Goal: Information Seeking & Learning: Learn about a topic

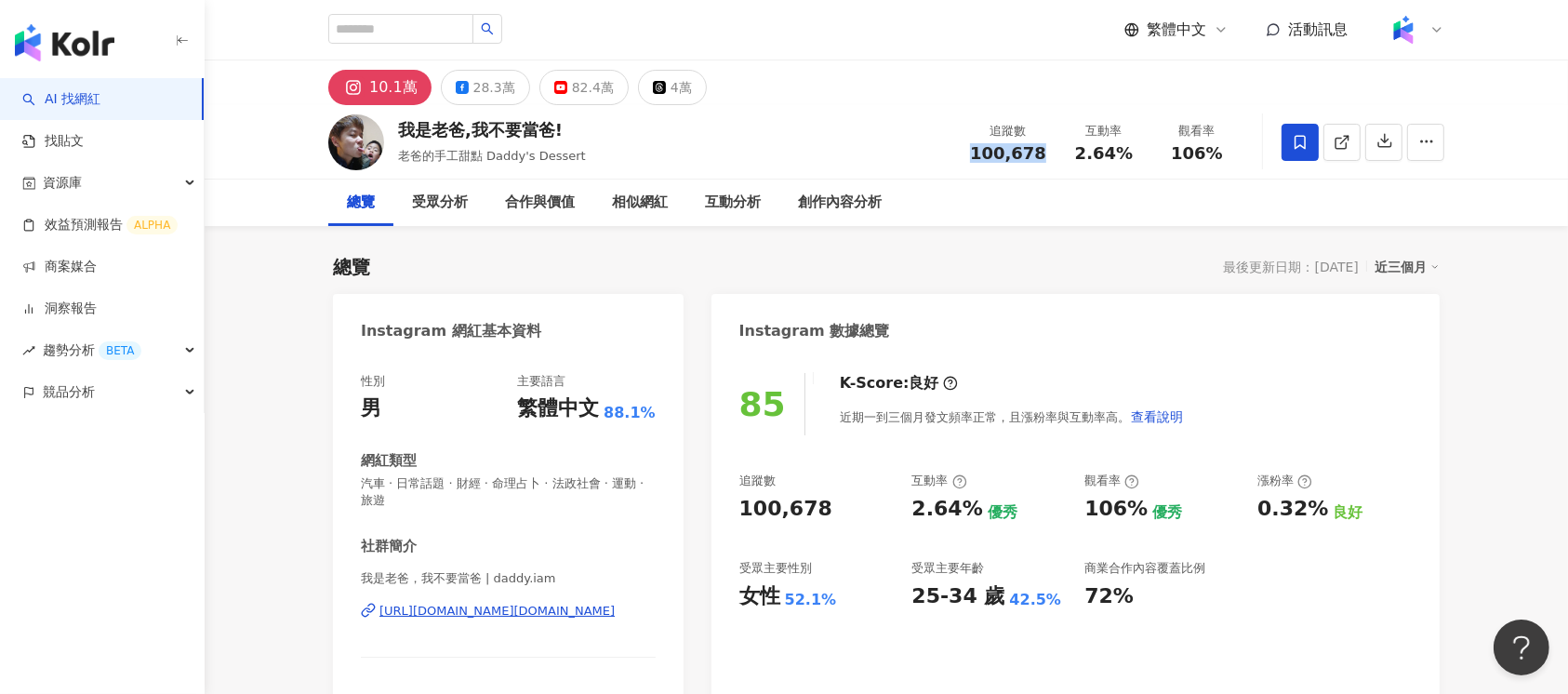
drag, startPoint x: 977, startPoint y: 156, endPoint x: 1047, endPoint y: 153, distance: 70.1
click at [1047, 153] on div "追蹤數 100,678" at bounding box center [1007, 142] width 98 height 40
copy span "100,678"
click at [580, 92] on div "82.4萬" at bounding box center [593, 87] width 42 height 26
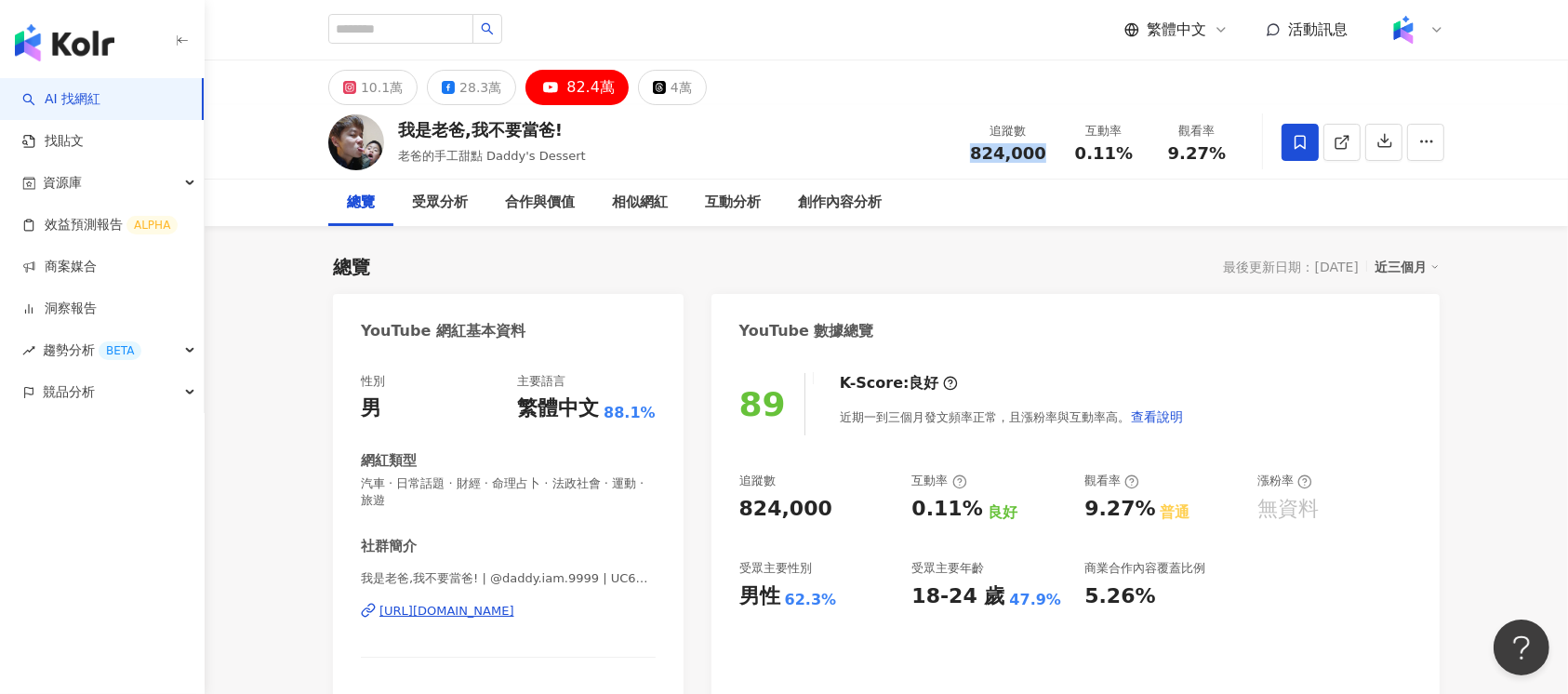
drag, startPoint x: 987, startPoint y: 153, endPoint x: 1047, endPoint y: 157, distance: 60.1
click at [1047, 157] on div "追蹤數 824,000" at bounding box center [1007, 142] width 98 height 40
copy span "824,000"
drag, startPoint x: 1071, startPoint y: 151, endPoint x: 1133, endPoint y: 160, distance: 62.6
click at [1133, 160] on div "0.11%" at bounding box center [1104, 153] width 71 height 18
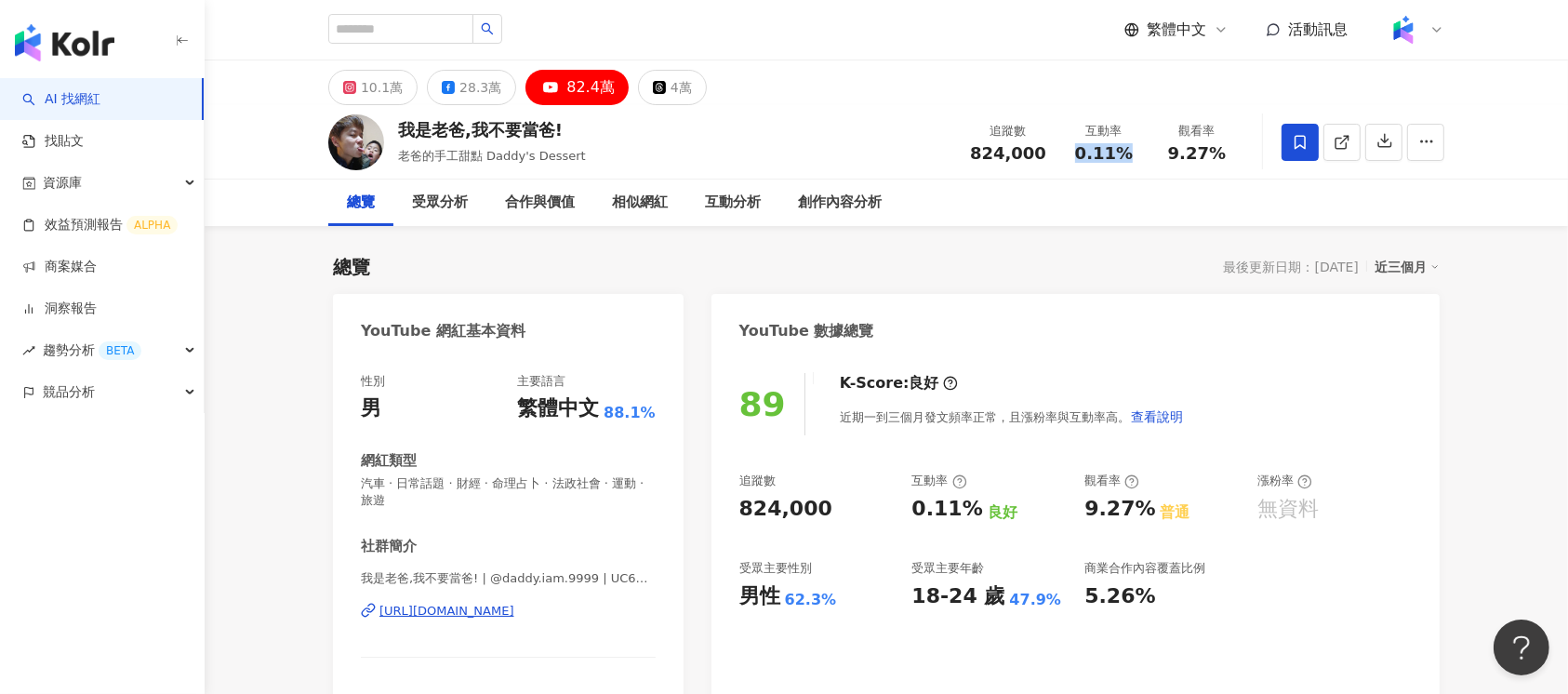
copy span "0.11%"
drag, startPoint x: 1162, startPoint y: 157, endPoint x: 1220, endPoint y: 153, distance: 58.1
click at [1220, 153] on div "9.27%" at bounding box center [1197, 153] width 71 height 18
copy span "9.27%"
click at [441, 92] on icon at bounding box center [448, 88] width 13 height 13
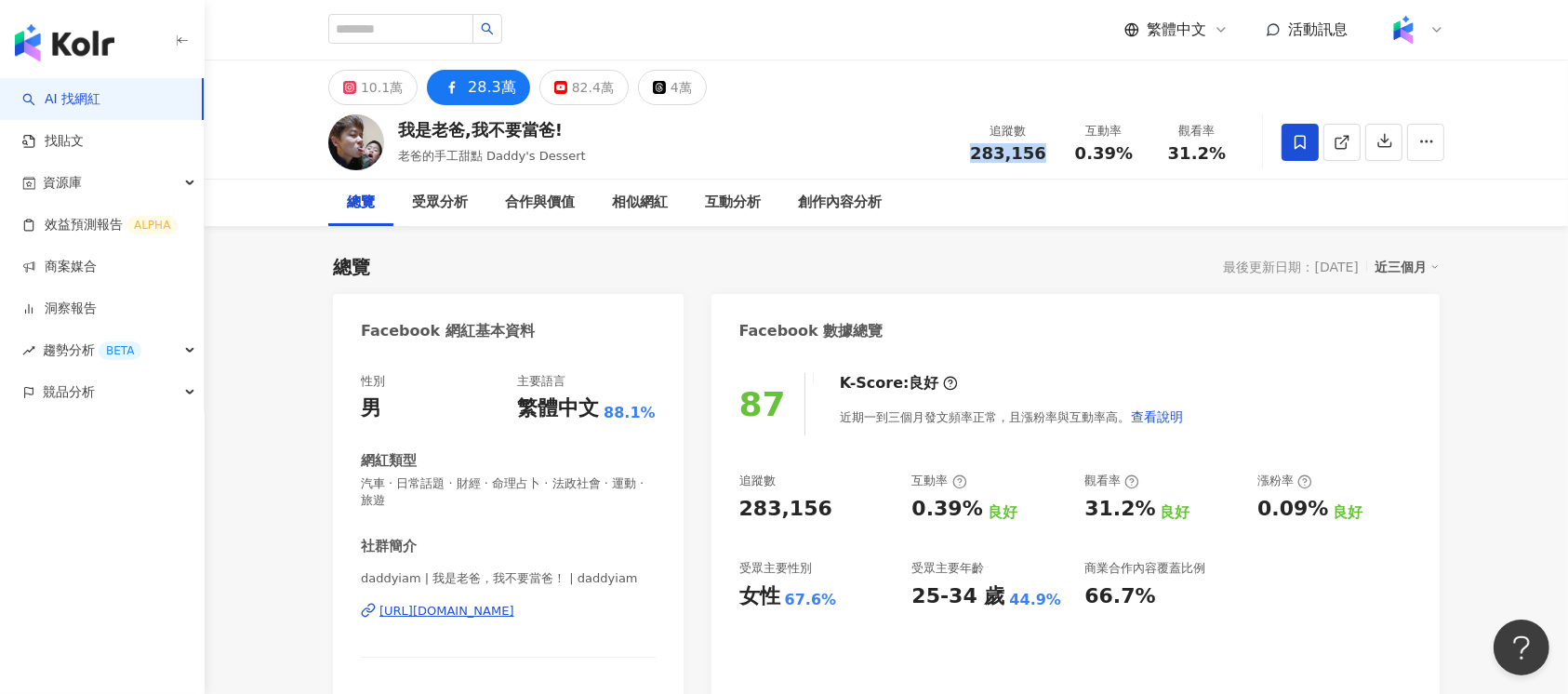
drag, startPoint x: 973, startPoint y: 154, endPoint x: 1047, endPoint y: 162, distance: 74.4
click at [1047, 162] on div "追蹤數 283,156 互動率 0.39% 觀看率 31.2%" at bounding box center [1101, 141] width 285 height 54
copy span "283,156"
drag, startPoint x: 1079, startPoint y: 157, endPoint x: 1129, endPoint y: 158, distance: 50.0
click at [1129, 158] on span "0.39%" at bounding box center [1104, 153] width 57 height 18
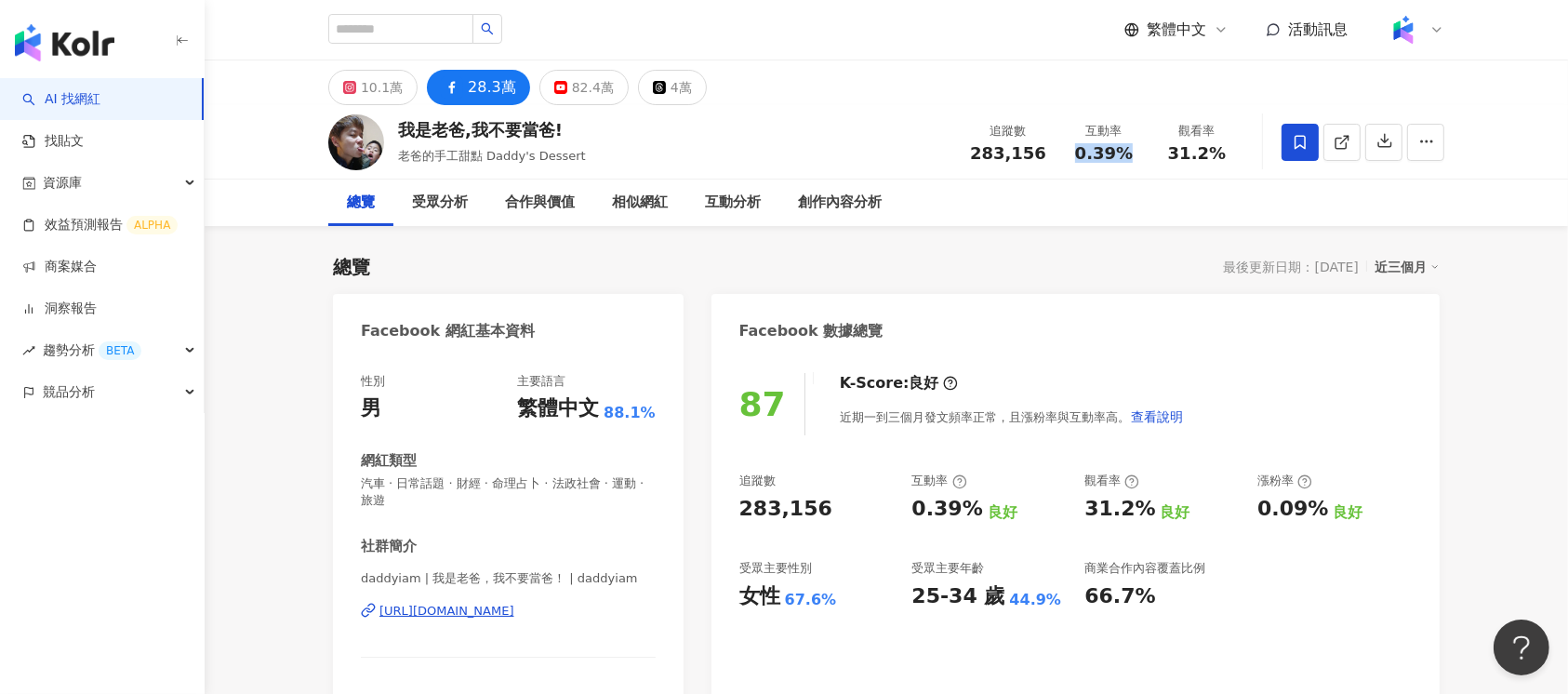
copy span "0.39%"
drag, startPoint x: 1170, startPoint y: 149, endPoint x: 1229, endPoint y: 149, distance: 59.0
click at [1228, 149] on div "31.2%" at bounding box center [1197, 153] width 71 height 18
copy span "31.2%"
drag, startPoint x: 1257, startPoint y: 510, endPoint x: 1317, endPoint y: 511, distance: 60.0
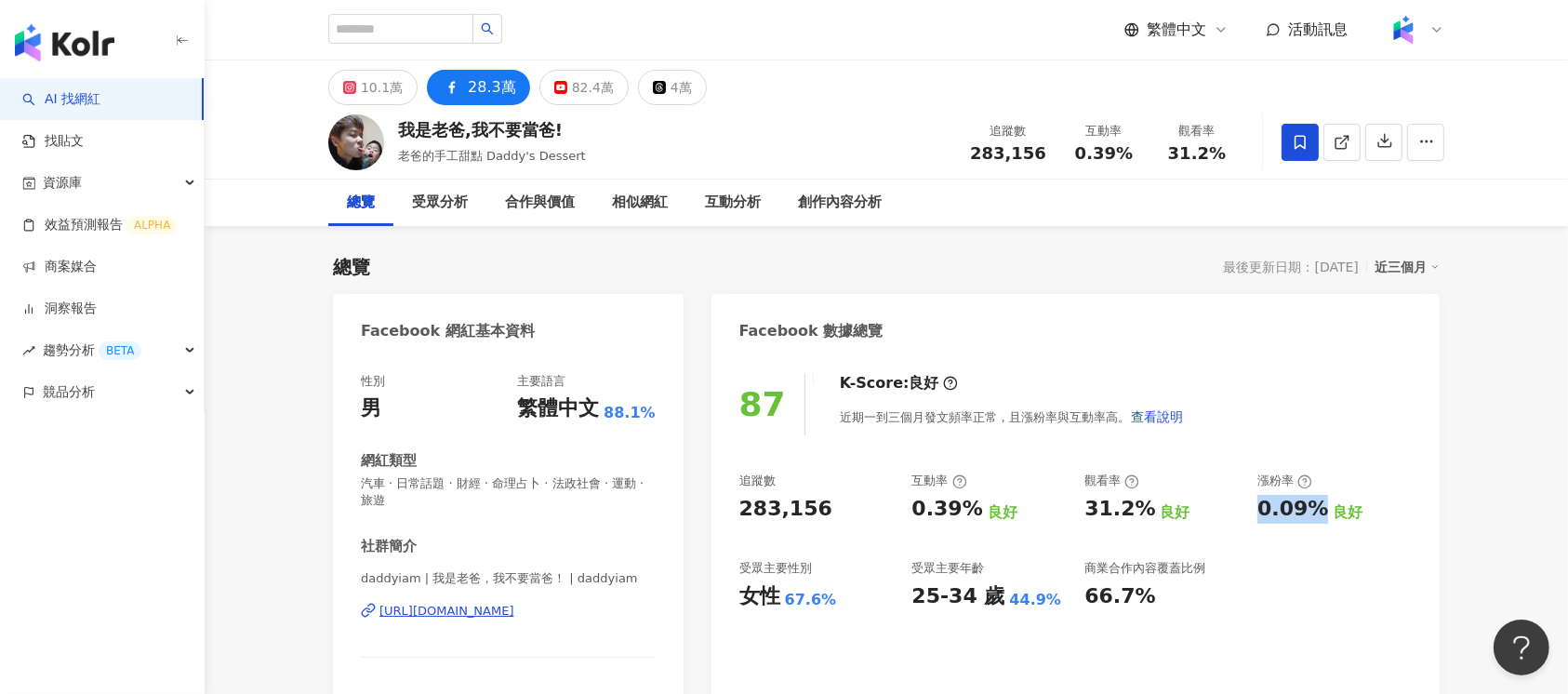
click at [1317, 511] on div "0.09%" at bounding box center [1293, 510] width 71 height 29
copy div "0.09%"
click at [574, 93] on div "82.4萬" at bounding box center [593, 87] width 42 height 26
click at [363, 78] on div "10.1萬" at bounding box center [382, 87] width 42 height 26
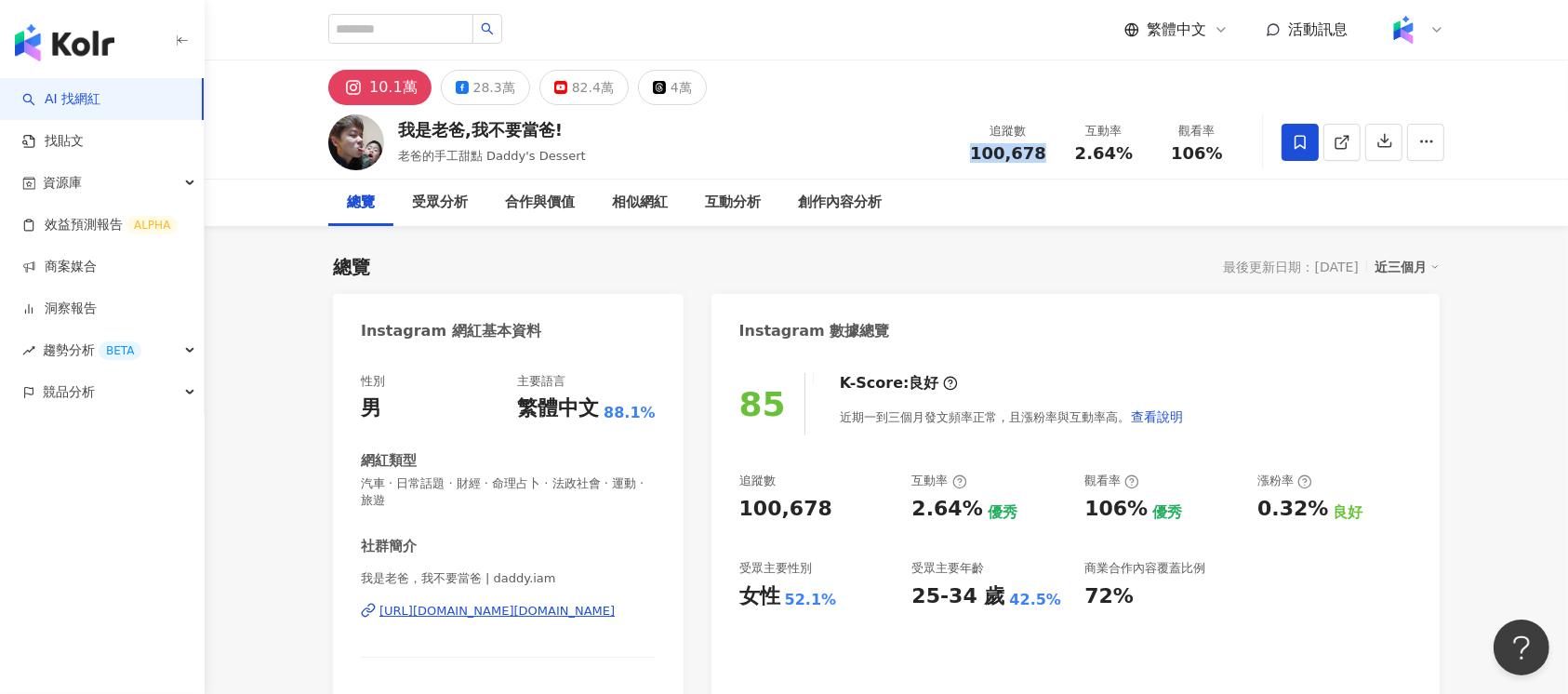
drag, startPoint x: 974, startPoint y: 160, endPoint x: 1042, endPoint y: 159, distance: 68.0
click at [1042, 159] on div "追蹤數 100,678" at bounding box center [1007, 142] width 98 height 40
copy span "100,678"
drag, startPoint x: 1079, startPoint y: 153, endPoint x: 1127, endPoint y: 157, distance: 48.2
click at [1127, 157] on span "2.64%" at bounding box center [1104, 153] width 57 height 18
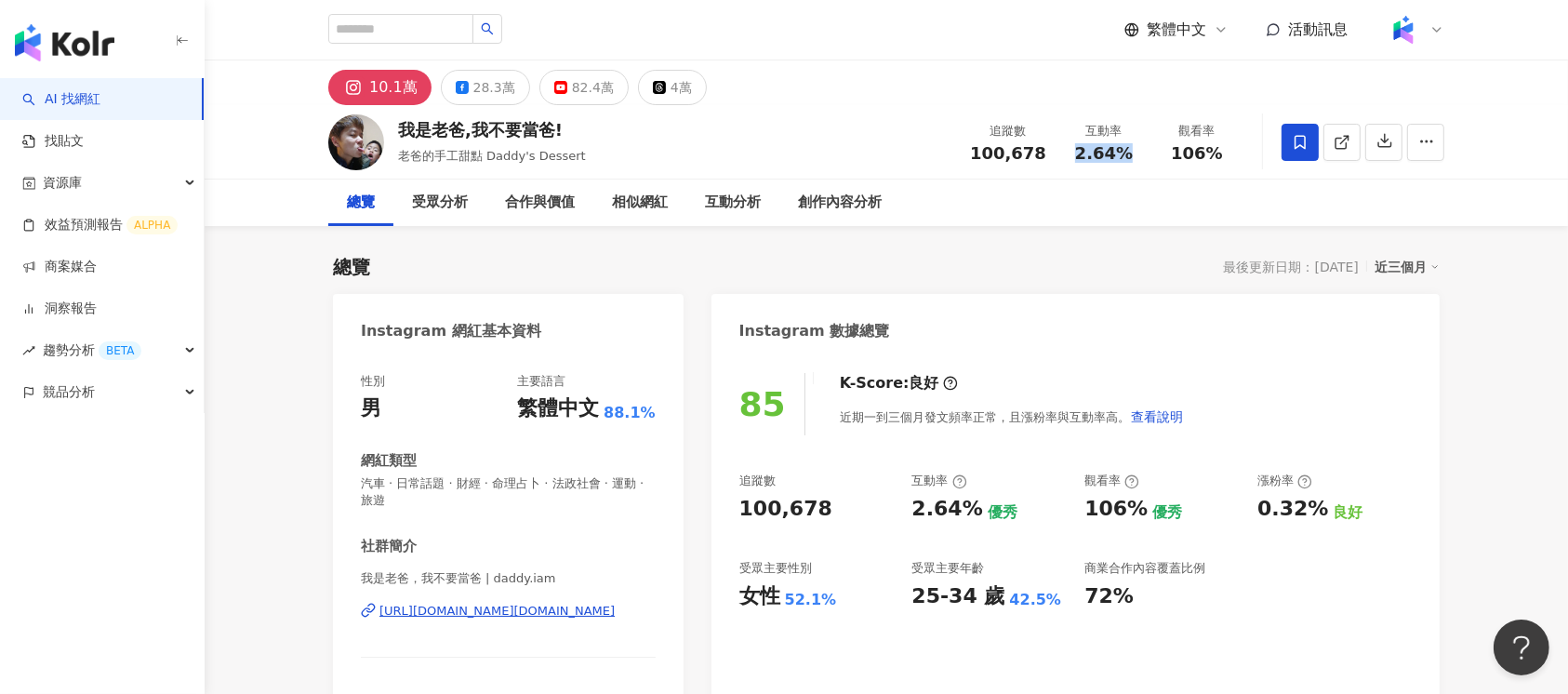
copy span "2.64%"
drag, startPoint x: 1173, startPoint y: 155, endPoint x: 1217, endPoint y: 156, distance: 44.0
click at [1217, 156] on span "106%" at bounding box center [1196, 153] width 53 height 18
copy span "106%"
drag, startPoint x: 1262, startPoint y: 509, endPoint x: 1324, endPoint y: 509, distance: 62.0
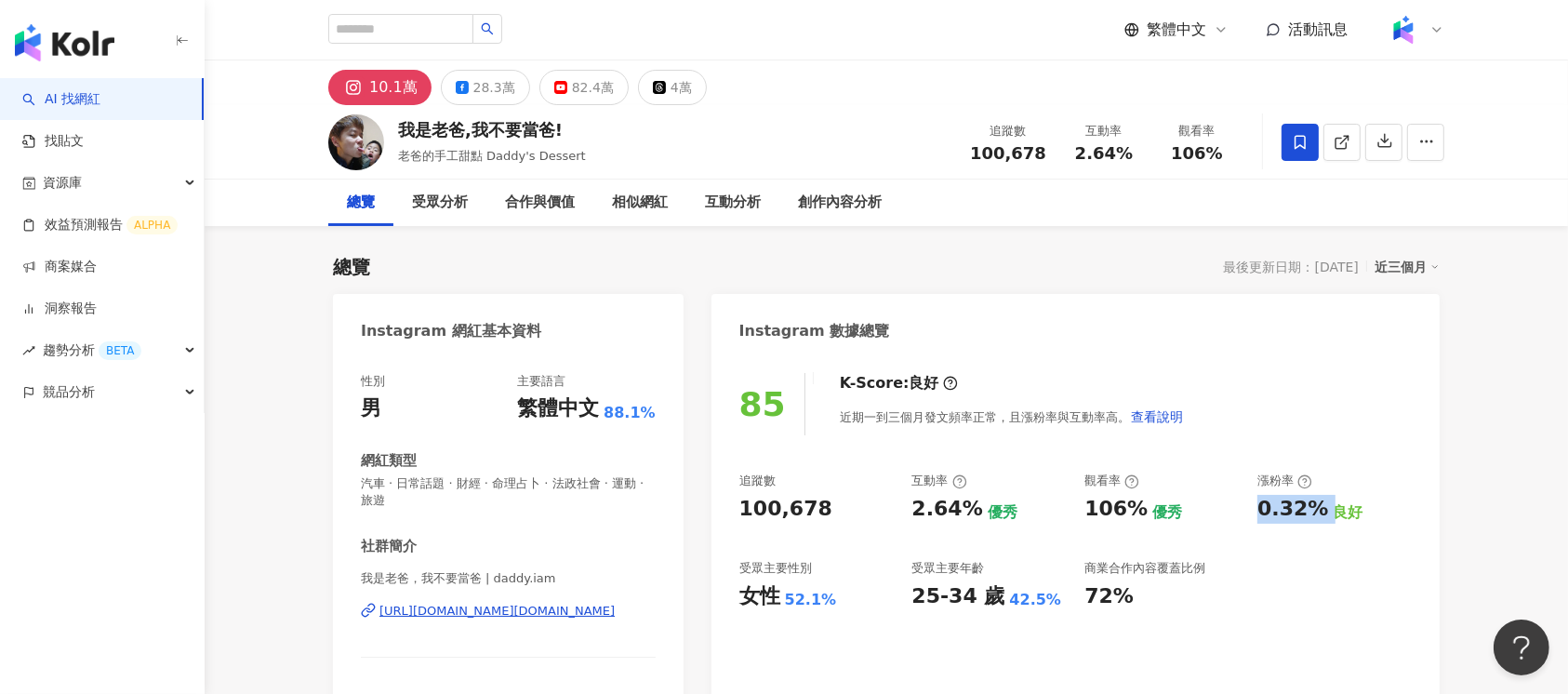
click at [1324, 509] on div "0.32% 良好" at bounding box center [1335, 510] width 155 height 29
copy div "0.32%"
click at [580, 86] on div "82.4萬" at bounding box center [593, 87] width 42 height 26
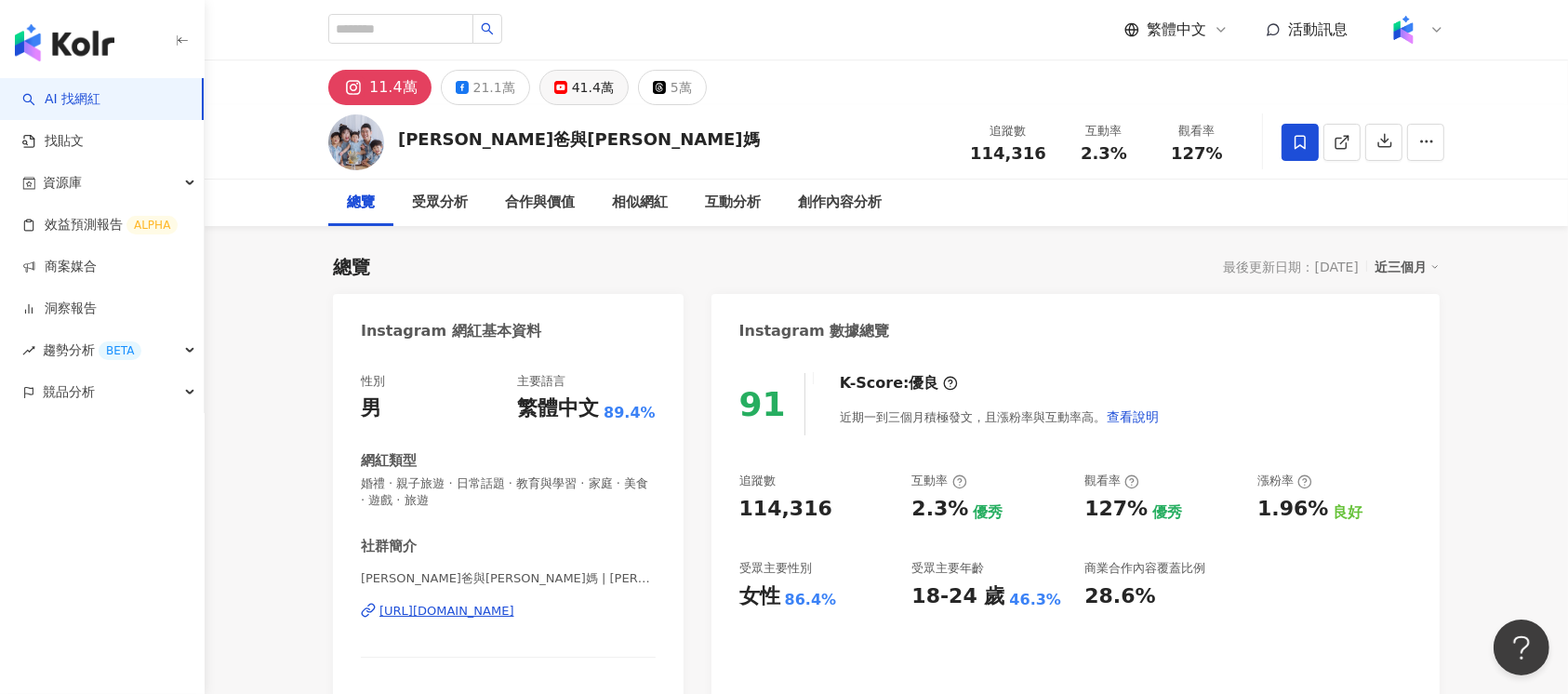
click at [572, 78] on div "41.4萬" at bounding box center [593, 87] width 42 height 26
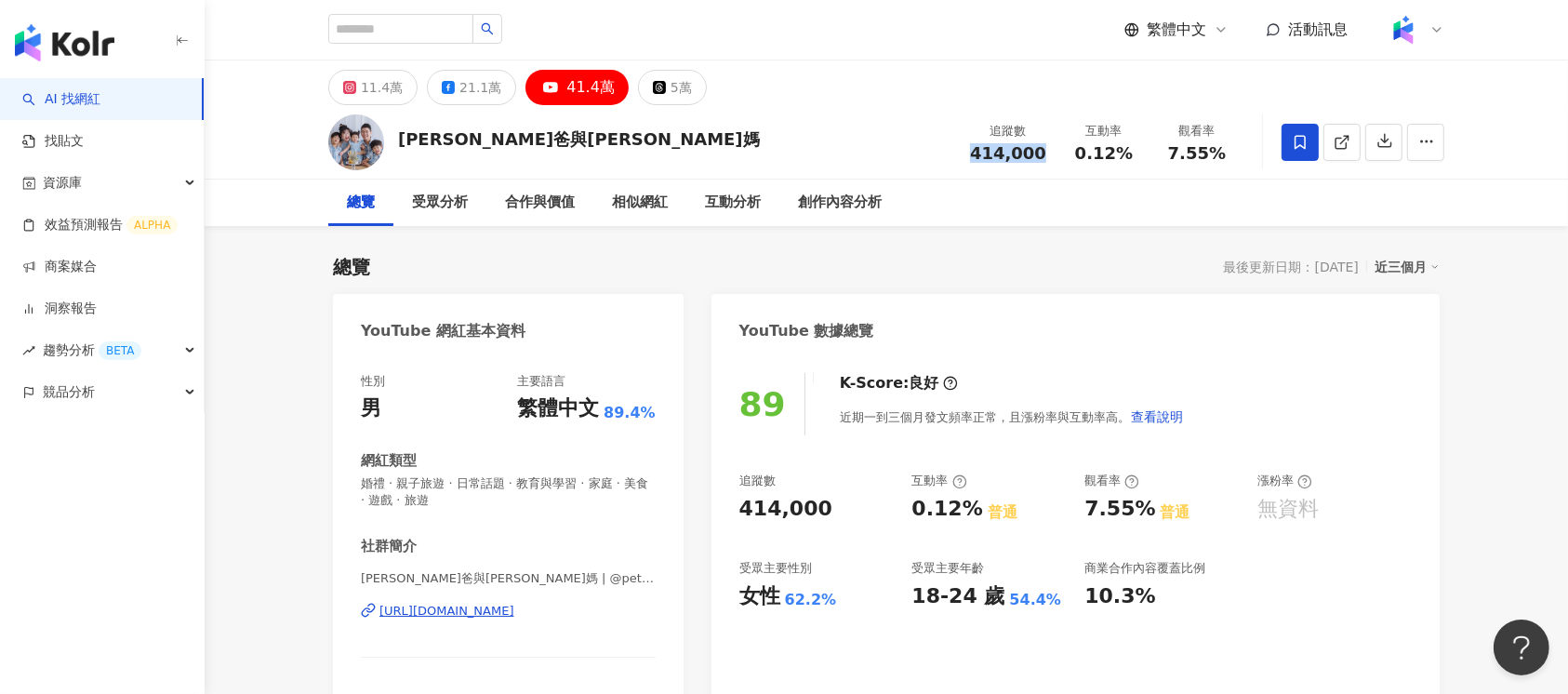
drag, startPoint x: 981, startPoint y: 152, endPoint x: 1049, endPoint y: 155, distance: 68.1
click at [1049, 155] on div "追蹤數 414,000" at bounding box center [1007, 142] width 98 height 40
drag, startPoint x: 1161, startPoint y: 160, endPoint x: 1229, endPoint y: 158, distance: 68.0
click at [1229, 158] on div "觀看率 7.55%" at bounding box center [1196, 142] width 93 height 40
copy span "7.55%"
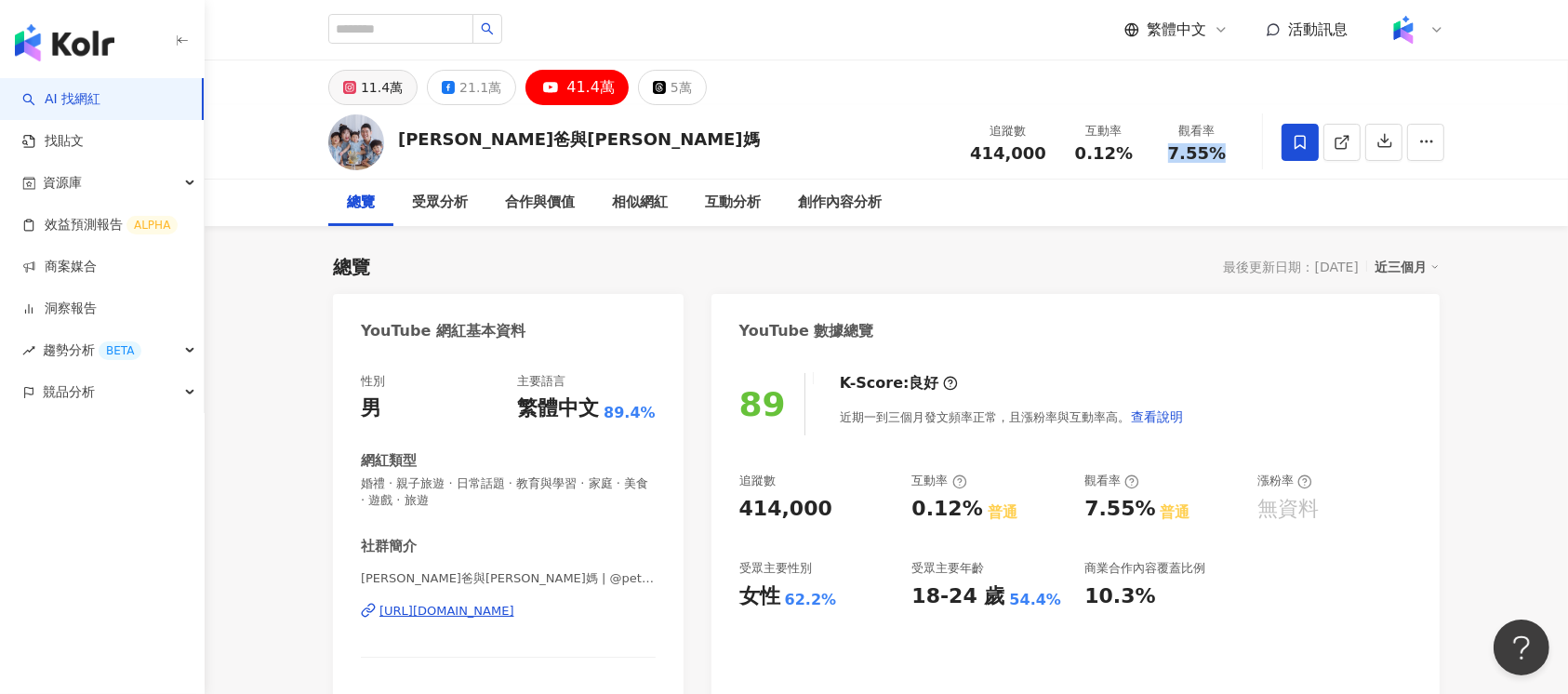
click at [402, 92] on button "11.4萬" at bounding box center [373, 87] width 89 height 35
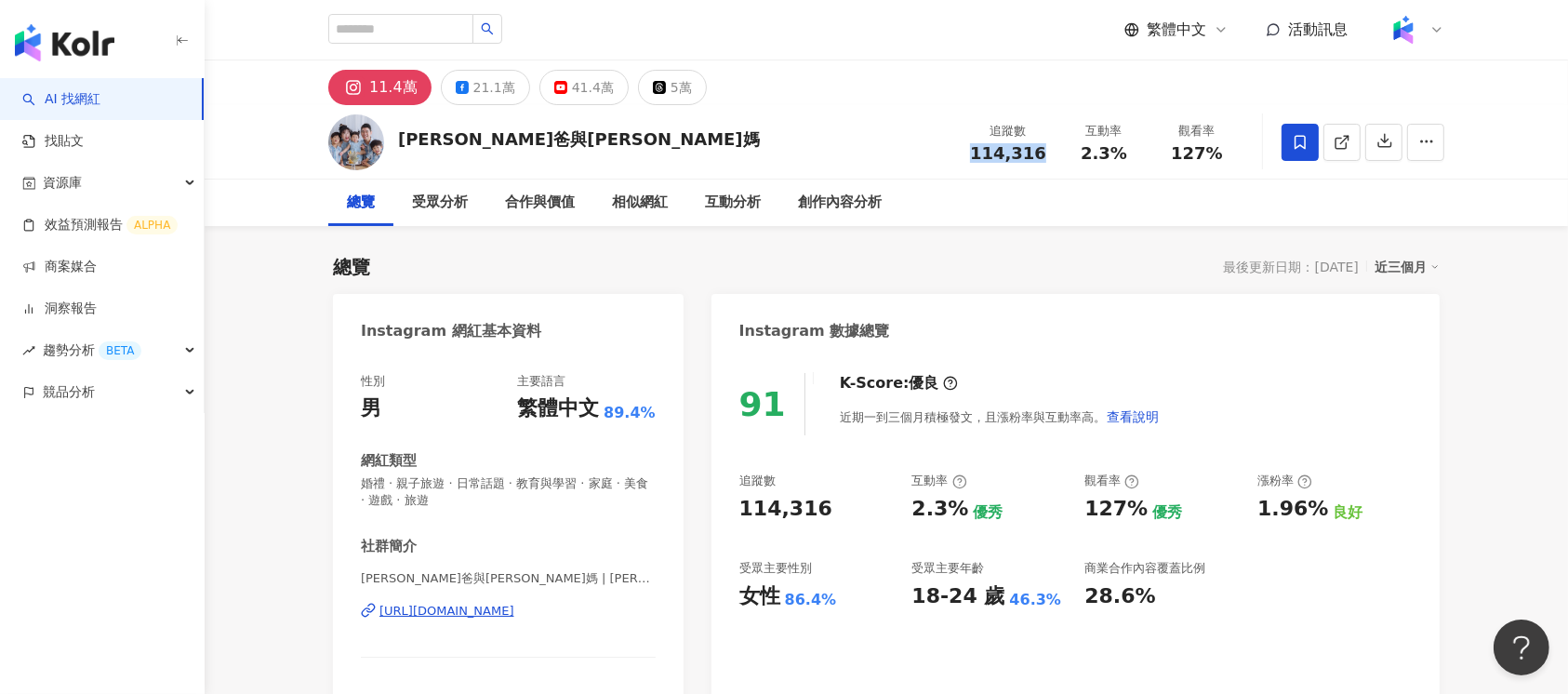
drag, startPoint x: 960, startPoint y: 157, endPoint x: 1042, endPoint y: 158, distance: 82.0
click at [1042, 158] on div "彼得爸與蘇珊媽 追蹤數 114,316 互動率 2.3% 觀看率 127%" at bounding box center [887, 141] width 1191 height 74
copy span "114,316"
drag, startPoint x: 1074, startPoint y: 157, endPoint x: 1141, endPoint y: 156, distance: 67.0
click at [1141, 156] on div "互動率 2.3%" at bounding box center [1104, 142] width 93 height 40
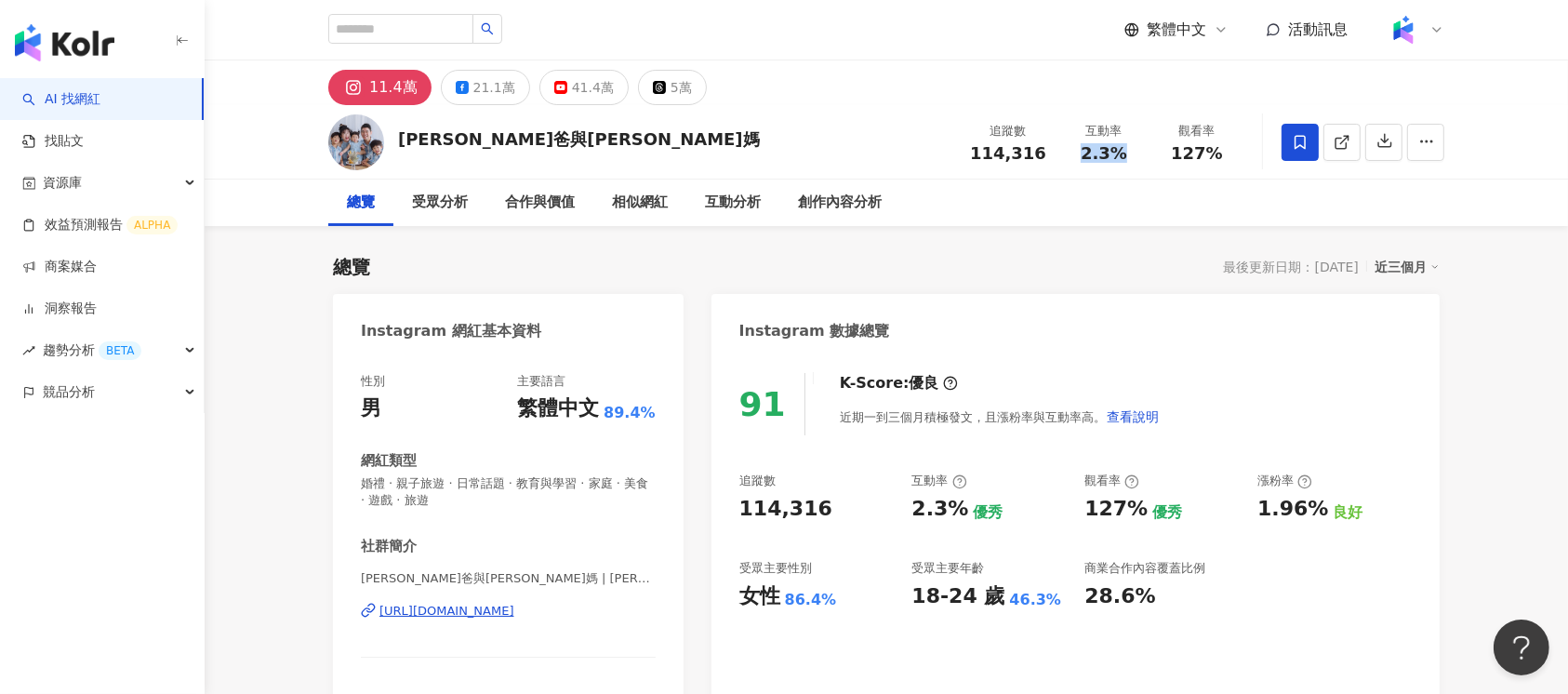
copy span "2.3%"
drag, startPoint x: 1175, startPoint y: 150, endPoint x: 1213, endPoint y: 152, distance: 38.1
click at [1213, 152] on span "127%" at bounding box center [1196, 153] width 53 height 18
copy span "127%"
drag, startPoint x: 1262, startPoint y: 508, endPoint x: 1317, endPoint y: 509, distance: 55.0
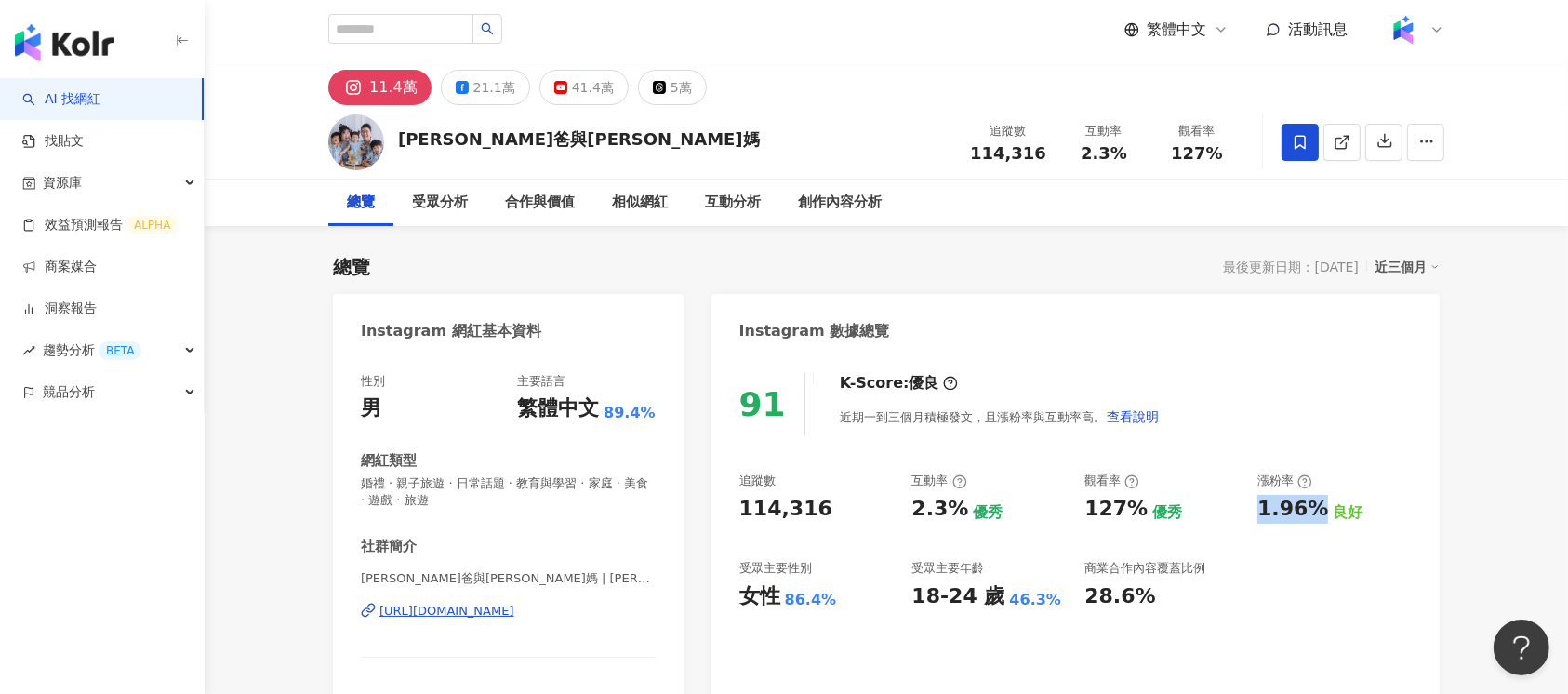
click at [1317, 509] on div "追蹤數 114,316 互動率 2.3% 優秀 觀看率 127% 優秀 漲粉率 1.96% 良好 受眾主要性別 女性 86.4% 受眾主要年齡 18-24 歲…" at bounding box center [1076, 541] width 673 height 138
copy div "1.96%"
click at [474, 76] on div "21.1萬" at bounding box center [494, 87] width 42 height 26
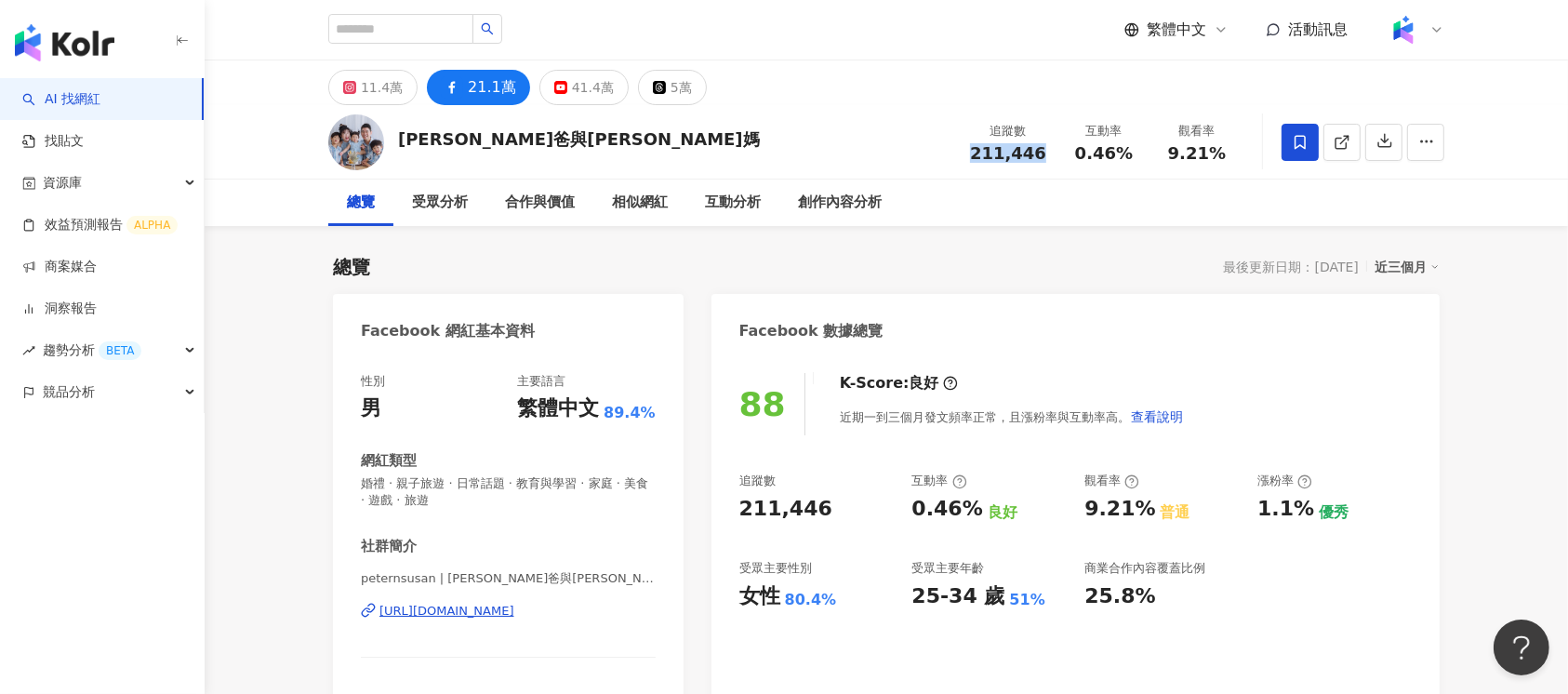
drag, startPoint x: 969, startPoint y: 153, endPoint x: 1049, endPoint y: 152, distance: 80.0
click at [1049, 152] on div "追蹤數 211,446" at bounding box center [1007, 142] width 98 height 40
copy span "211,446"
drag, startPoint x: 1080, startPoint y: 153, endPoint x: 1133, endPoint y: 153, distance: 53.0
click at [1133, 153] on div "0.46%" at bounding box center [1104, 153] width 71 height 18
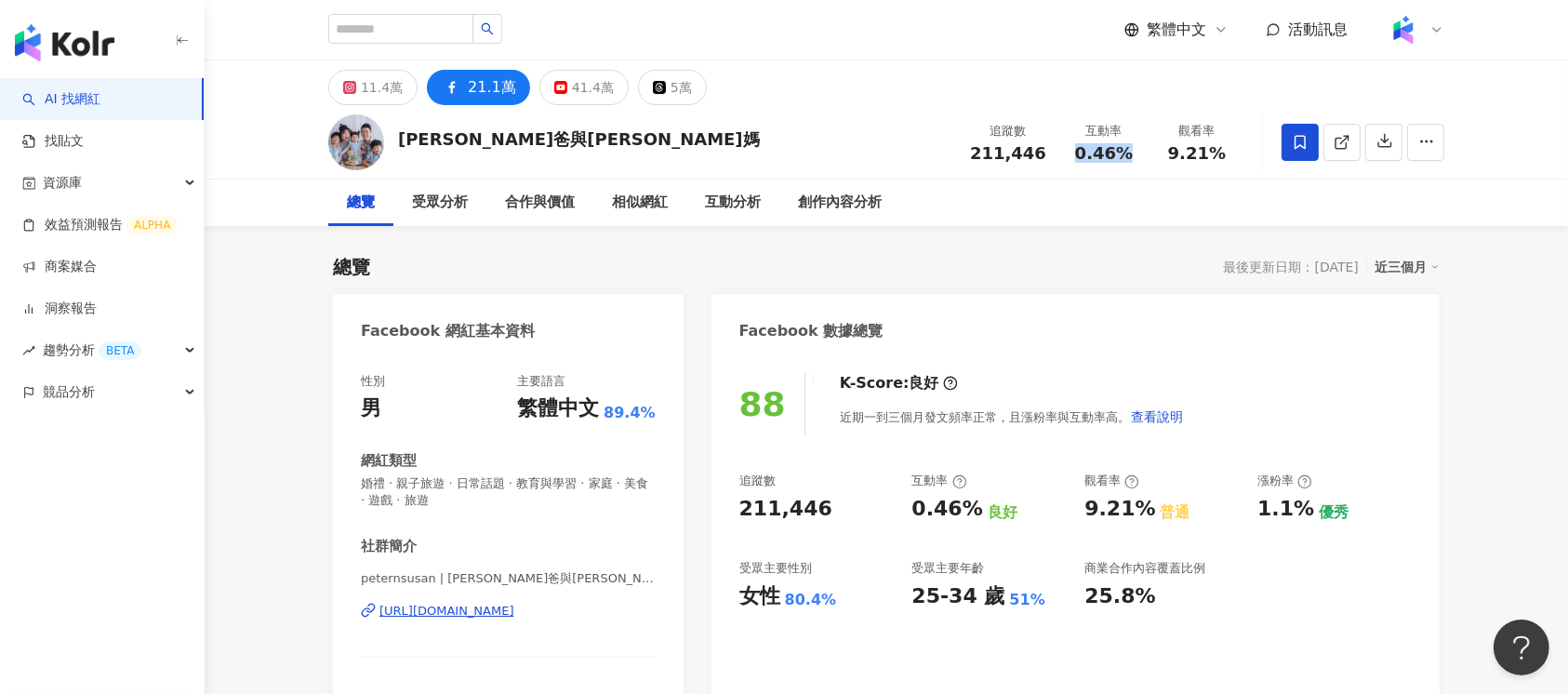
copy span "0.46%"
drag, startPoint x: 1166, startPoint y: 155, endPoint x: 1226, endPoint y: 157, distance: 60.0
click at [1226, 157] on div "9.21%" at bounding box center [1197, 153] width 71 height 18
copy span "9.21%"
drag, startPoint x: 1264, startPoint y: 512, endPoint x: 1302, endPoint y: 512, distance: 38.0
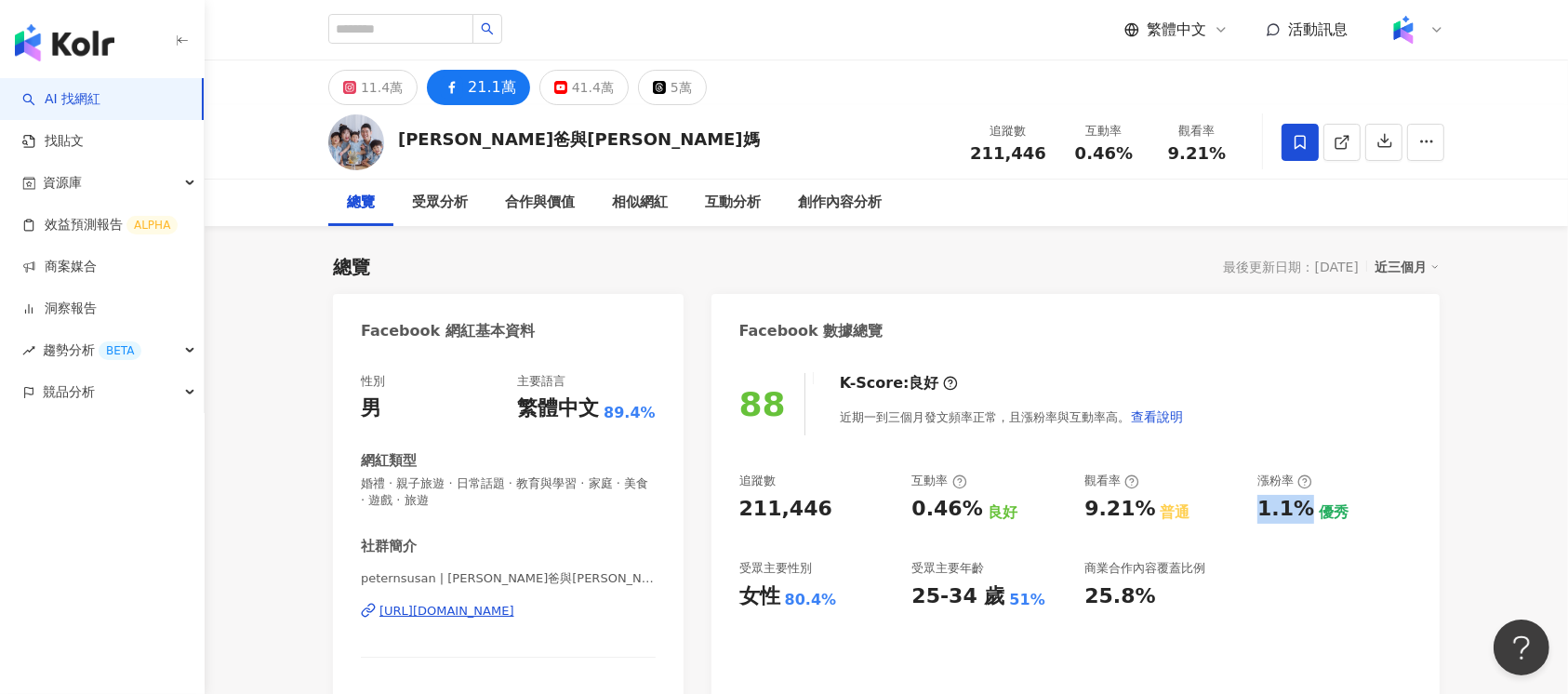
click at [1302, 512] on div "追蹤數 211,446 互動率 0.46% 良好 觀看率 9.21% 普通 漲粉率 1.1% 優秀 受眾主要性別 女性 80.4% 受眾主要年齡 25-34 …" at bounding box center [1076, 541] width 673 height 138
copy div "1.1%"
click at [584, 77] on div "41.4萬" at bounding box center [593, 87] width 42 height 26
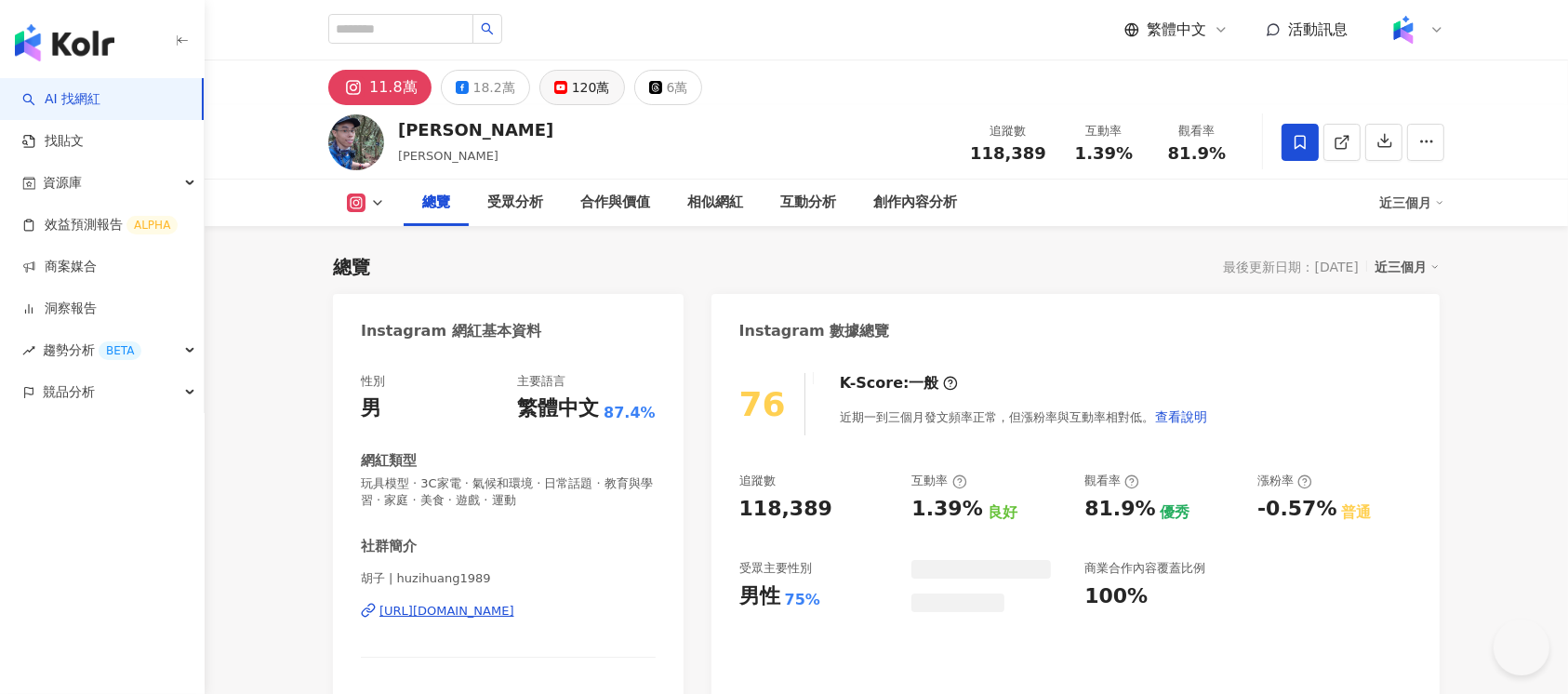
click at [558, 85] on icon at bounding box center [561, 88] width 13 height 13
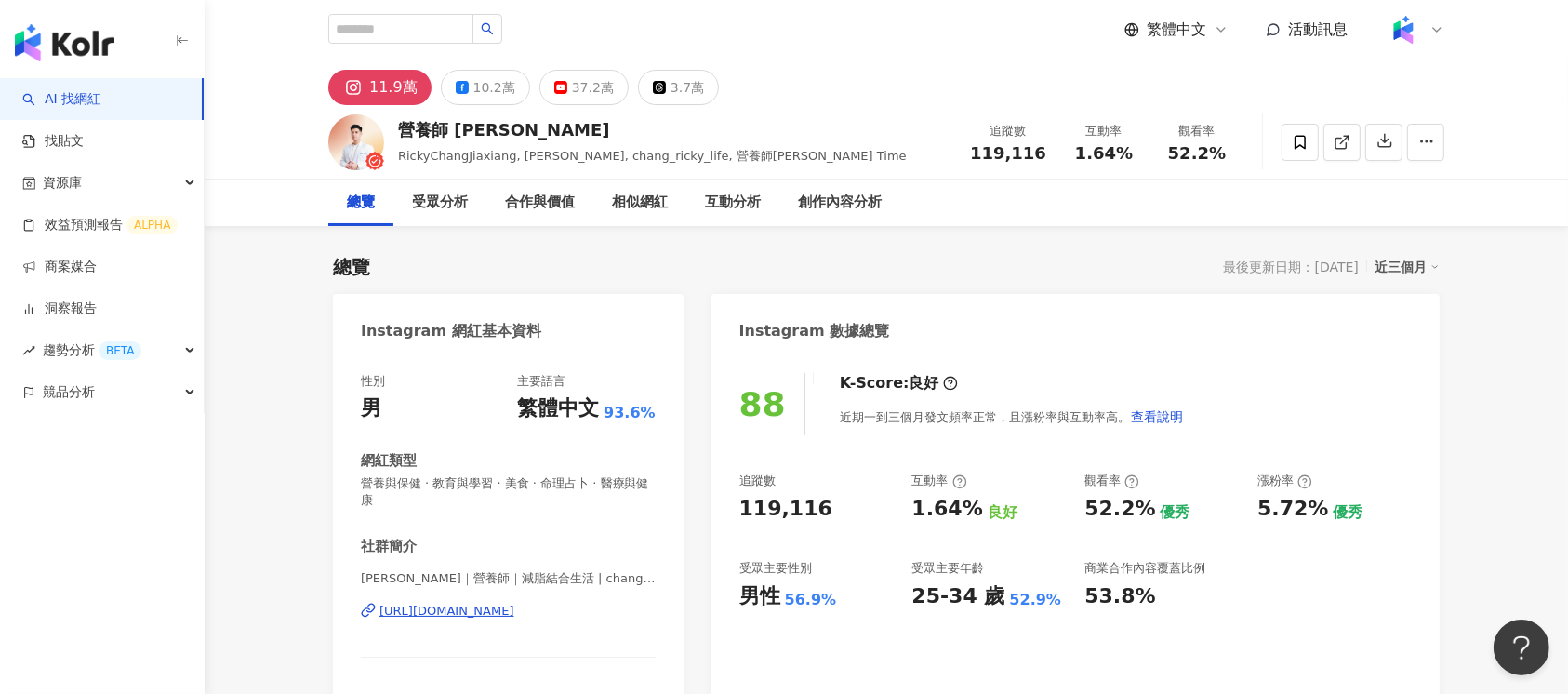
click at [574, 106] on div "營養師 Ricky RickyChangJiaxiang, Ricky, chang_ricky_life, 營養師Ricky's Time 追蹤數 119,…" at bounding box center [887, 141] width 1191 height 74
click at [579, 82] on div "37.2萬" at bounding box center [593, 87] width 42 height 26
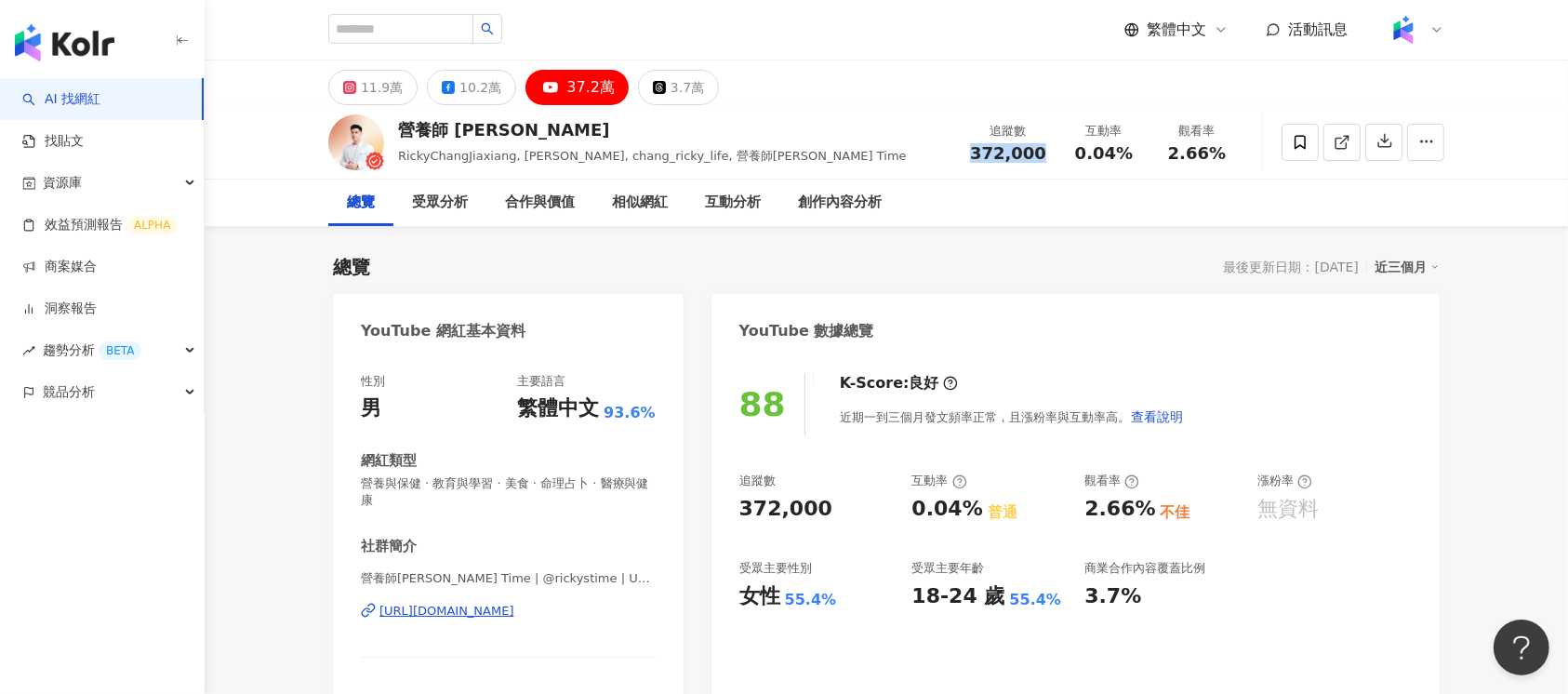
drag, startPoint x: 967, startPoint y: 152, endPoint x: 1043, endPoint y: 151, distance: 76.0
click at [1043, 151] on div "追蹤數 372,000" at bounding box center [1007, 142] width 98 height 40
copy span "372,000"
drag, startPoint x: 1073, startPoint y: 153, endPoint x: 1155, endPoint y: 153, distance: 82.0
click at [1155, 153] on div "追蹤數 372,000 互動率 0.04% 觀看率 2.66%" at bounding box center [1101, 141] width 285 height 54
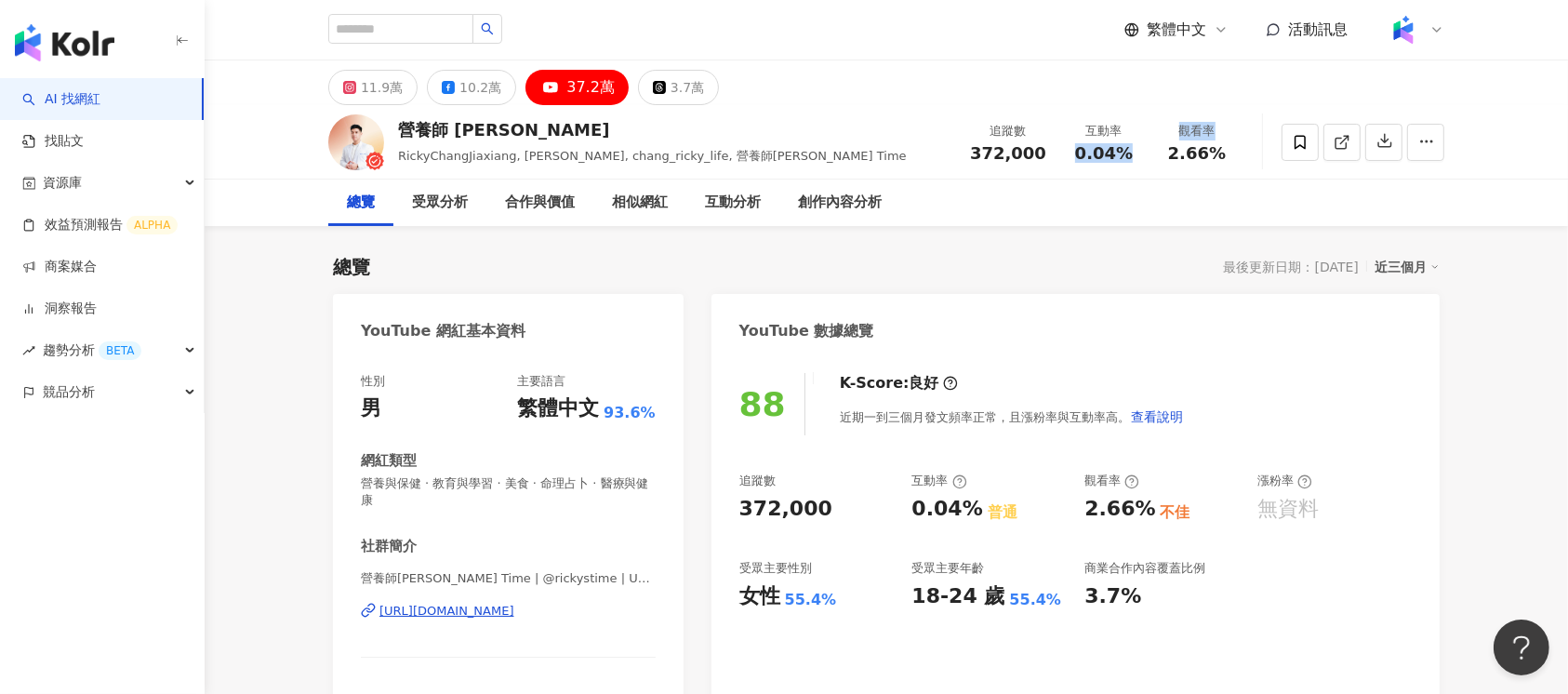
click at [1126, 158] on span "0.04%" at bounding box center [1104, 153] width 57 height 18
drag, startPoint x: 1078, startPoint y: 152, endPoint x: 1124, endPoint y: 152, distance: 46.0
click at [1124, 152] on span "0.04%" at bounding box center [1104, 153] width 57 height 18
copy span "0.04%"
drag, startPoint x: 1169, startPoint y: 154, endPoint x: 1221, endPoint y: 145, distance: 52.8
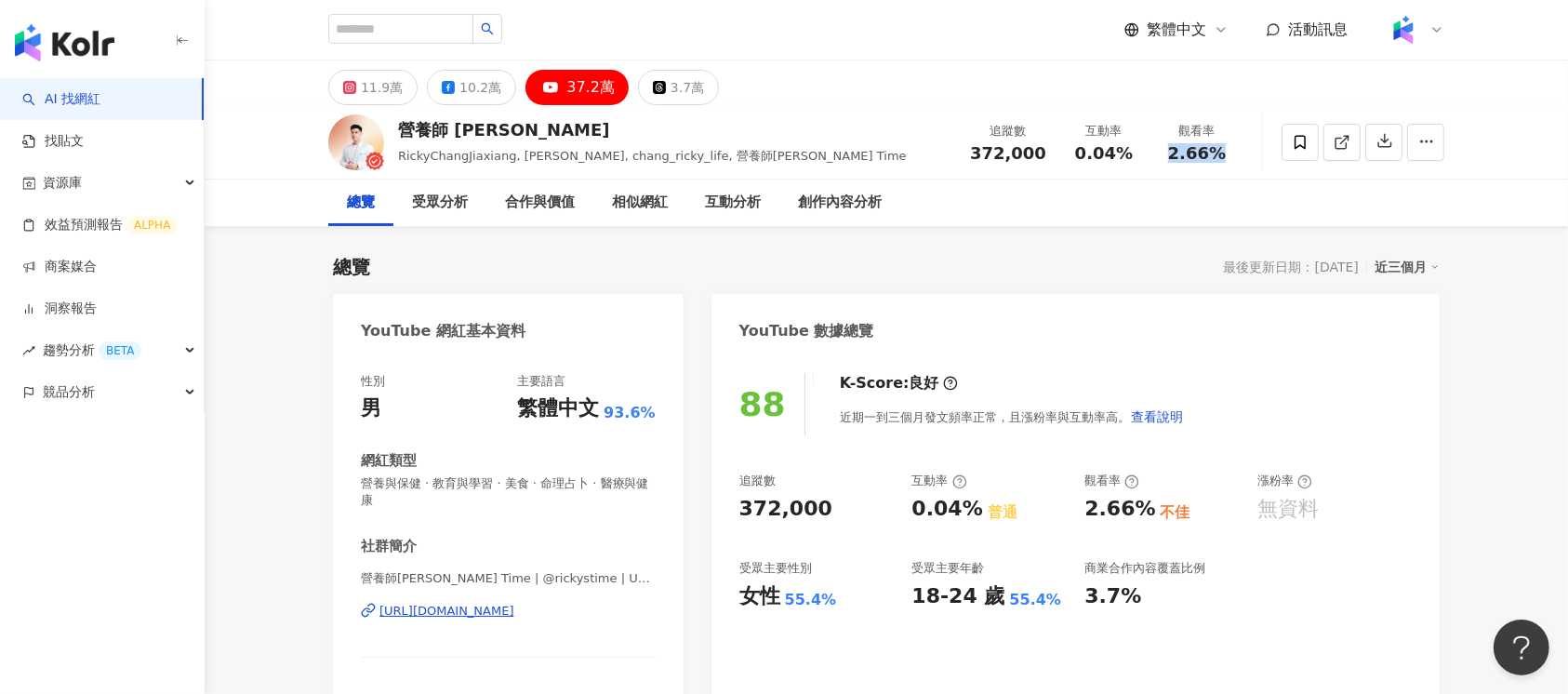
click at [1225, 149] on div "2.66%" at bounding box center [1197, 153] width 71 height 18
copy span "2.66%"
click at [454, 87] on button "10.2萬" at bounding box center [471, 87] width 89 height 35
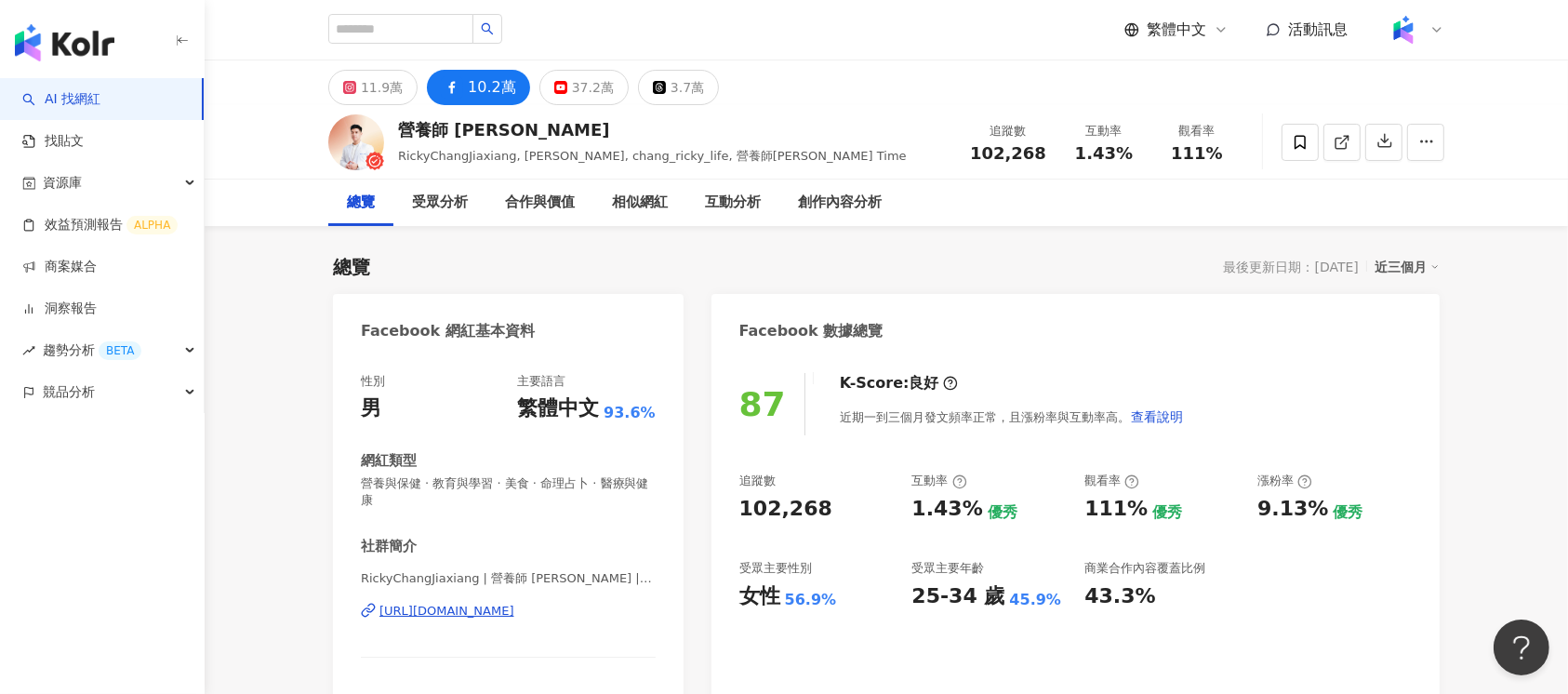
drag, startPoint x: 974, startPoint y: 158, endPoint x: 971, endPoint y: 183, distance: 25.2
click at [1042, 154] on div "追蹤數 102,268" at bounding box center [1007, 142] width 98 height 40
drag, startPoint x: 1080, startPoint y: 154, endPoint x: 1140, endPoint y: 155, distance: 60.0
click at [1140, 155] on div "互動率 1.43%" at bounding box center [1104, 142] width 93 height 40
copy span "1.43%"
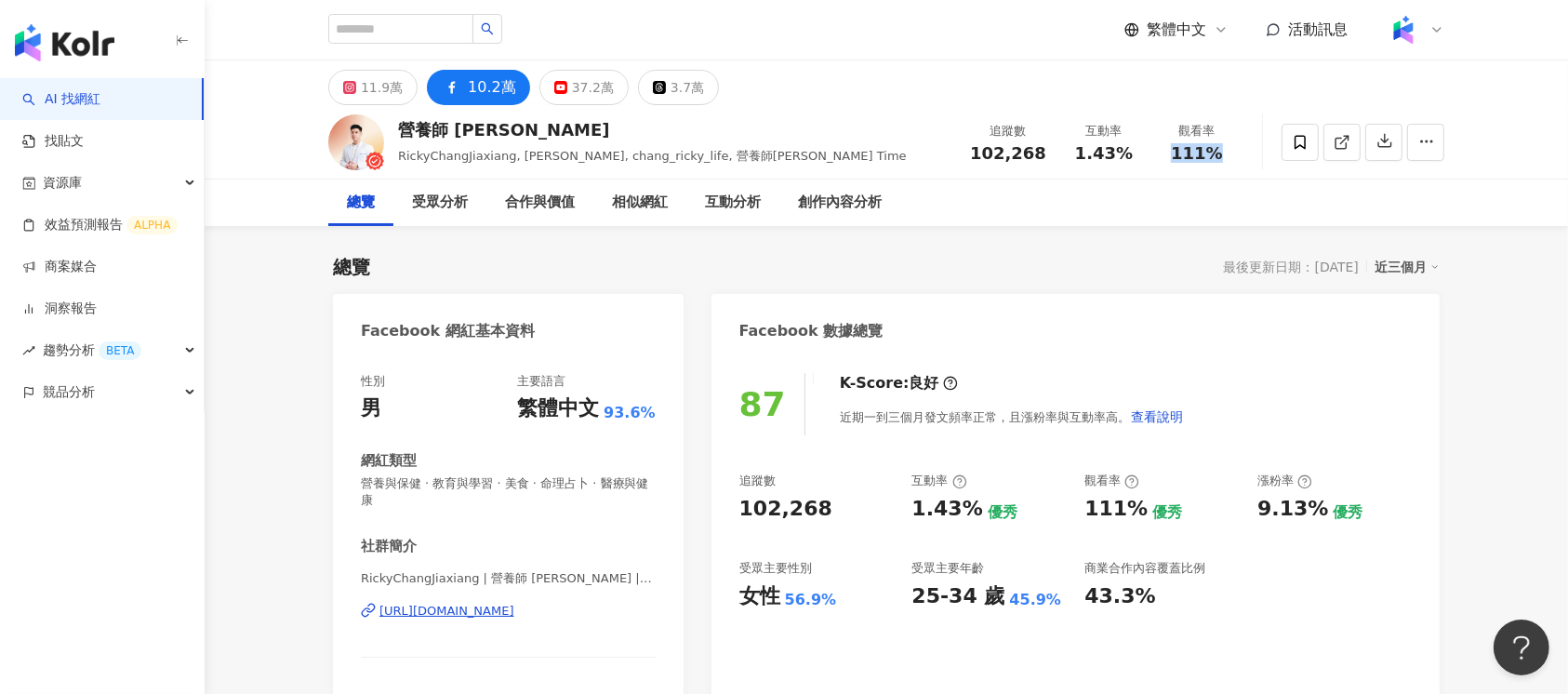
drag, startPoint x: 1167, startPoint y: 156, endPoint x: 1218, endPoint y: 153, distance: 51.1
click at [1218, 153] on div "111%" at bounding box center [1197, 153] width 71 height 18
copy span "111%"
drag, startPoint x: 1262, startPoint y: 513, endPoint x: 1329, endPoint y: 508, distance: 67.2
click at [1329, 508] on div "9.13% 優秀" at bounding box center [1335, 510] width 155 height 29
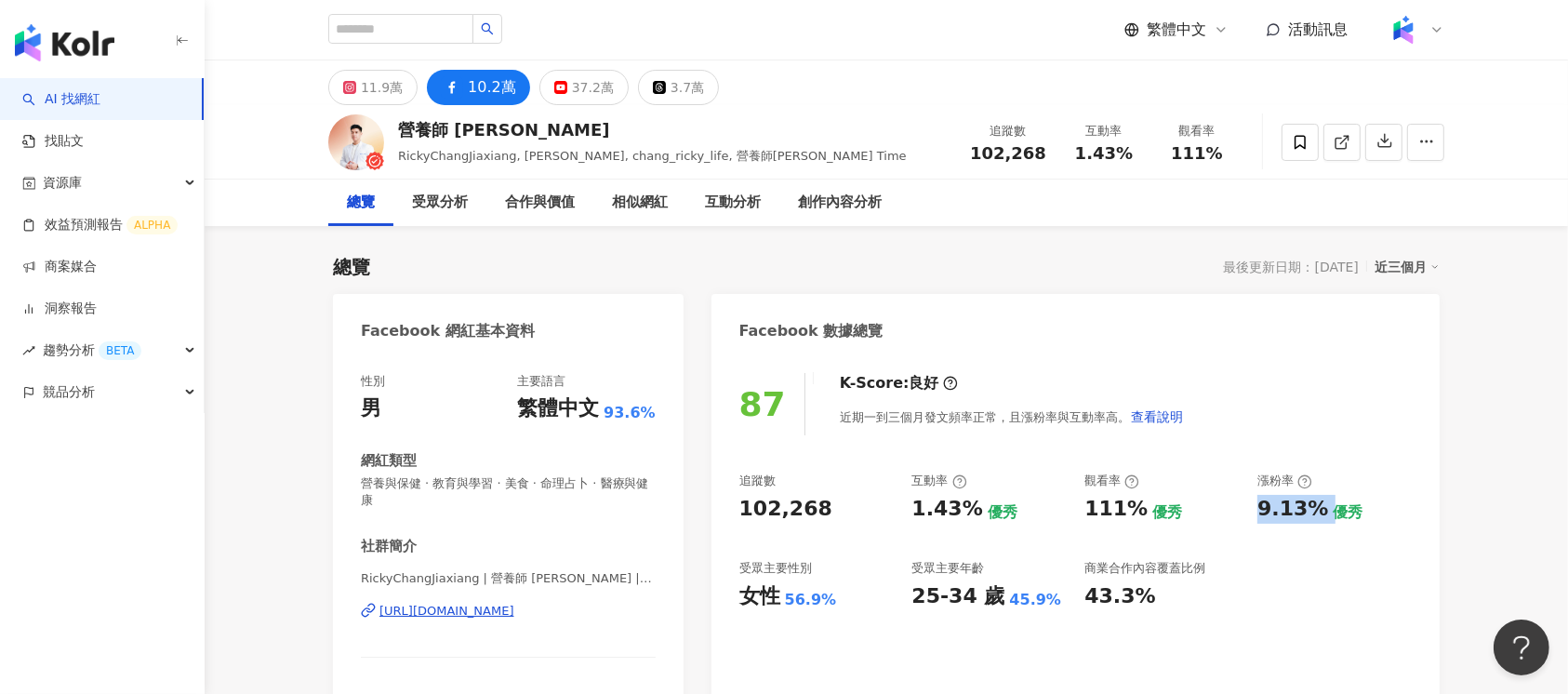
copy div "9.13%"
click at [396, 87] on div "11.9萬" at bounding box center [382, 87] width 42 height 26
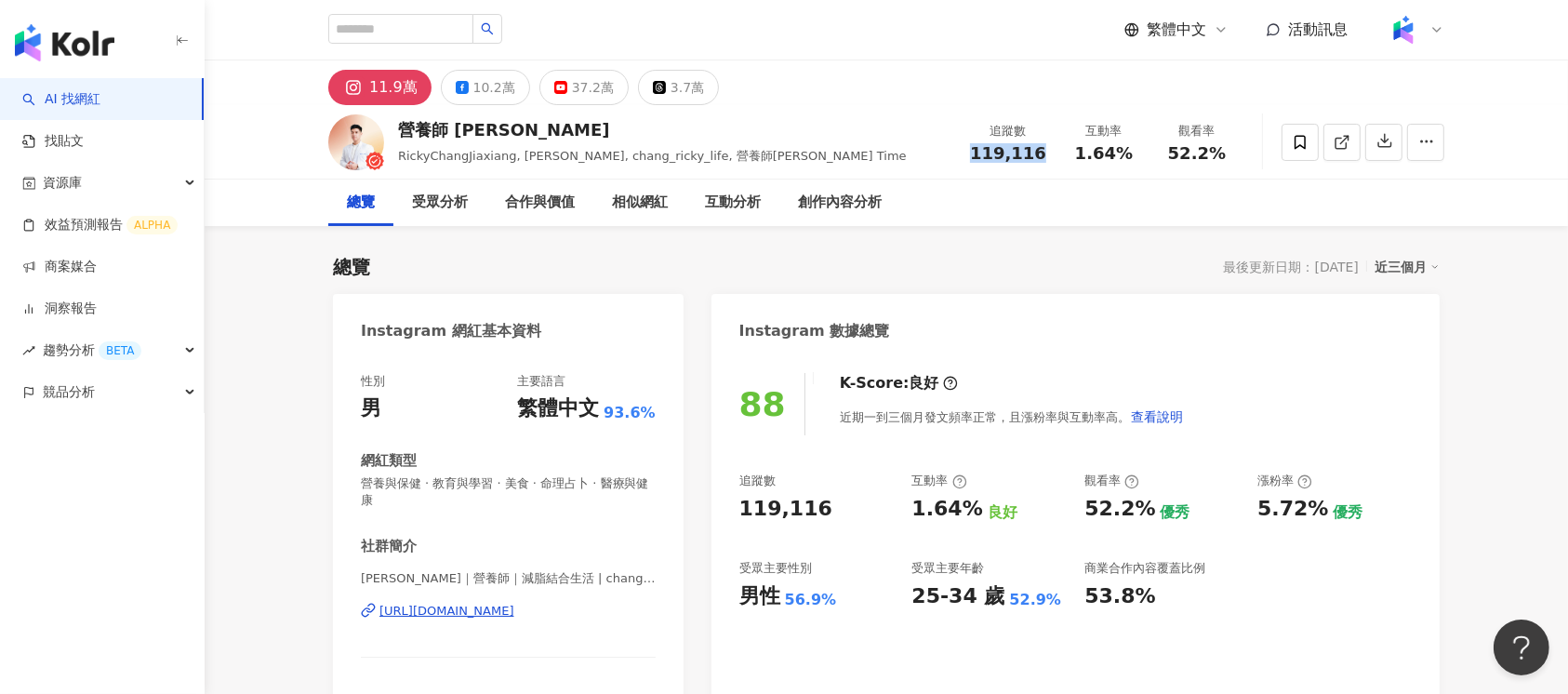
drag, startPoint x: 979, startPoint y: 153, endPoint x: 1043, endPoint y: 153, distance: 64.0
click at [1043, 153] on div "119,116" at bounding box center [1008, 153] width 76 height 18
copy span "119,116"
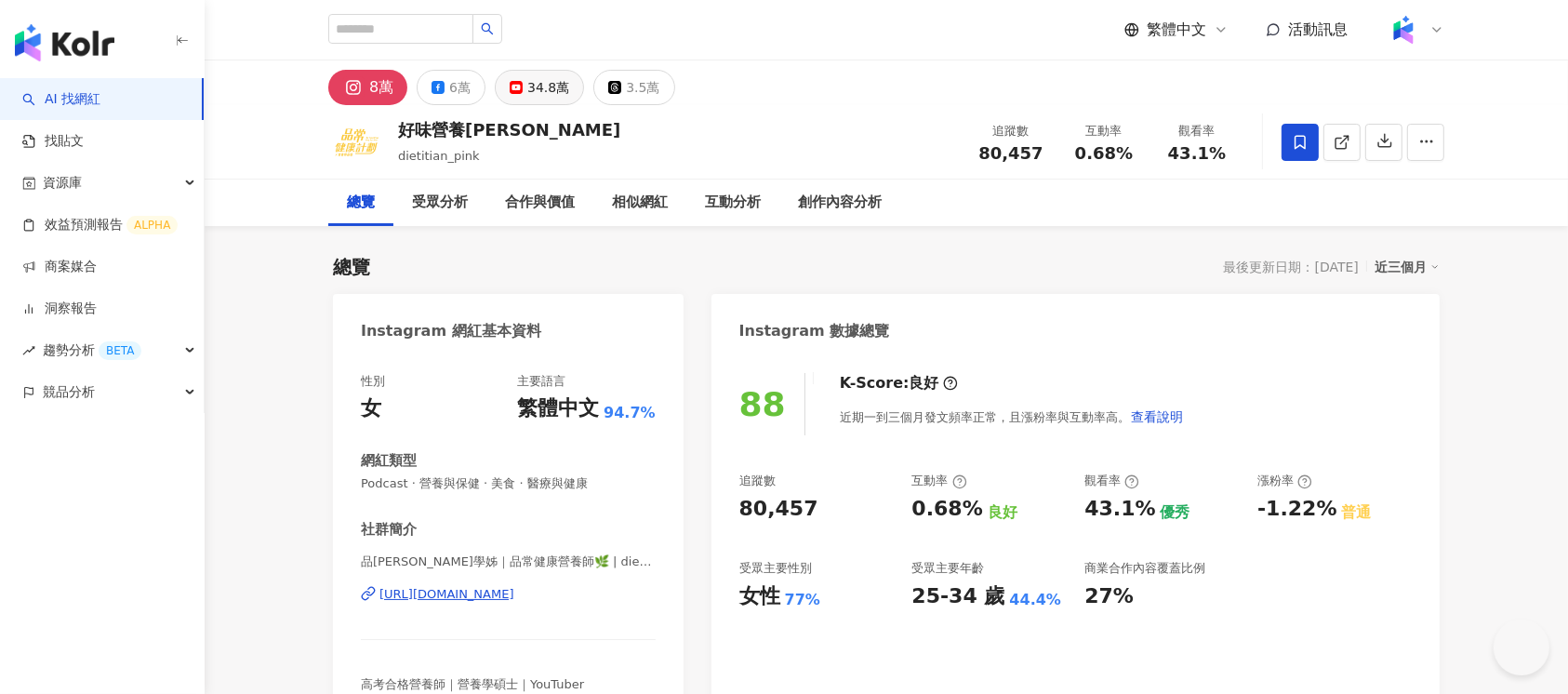
click at [534, 91] on div "34.8萬" at bounding box center [548, 87] width 42 height 26
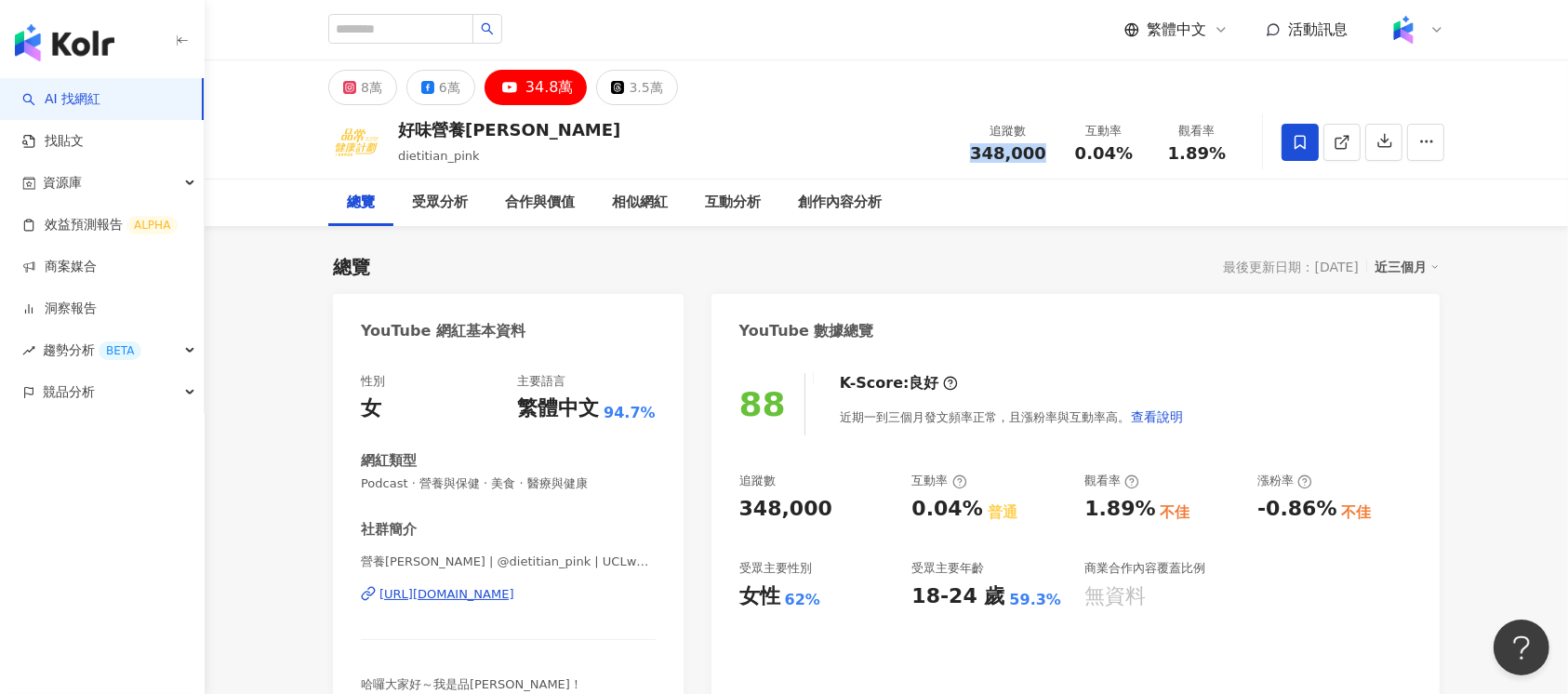
drag, startPoint x: 972, startPoint y: 157, endPoint x: 1042, endPoint y: 155, distance: 70.0
click at [1042, 155] on div "追蹤數 348,000" at bounding box center [1007, 142] width 98 height 40
copy span "348,000"
drag, startPoint x: 1083, startPoint y: 153, endPoint x: 1130, endPoint y: 153, distance: 47.0
click at [1130, 153] on div "0.04%" at bounding box center [1104, 153] width 71 height 18
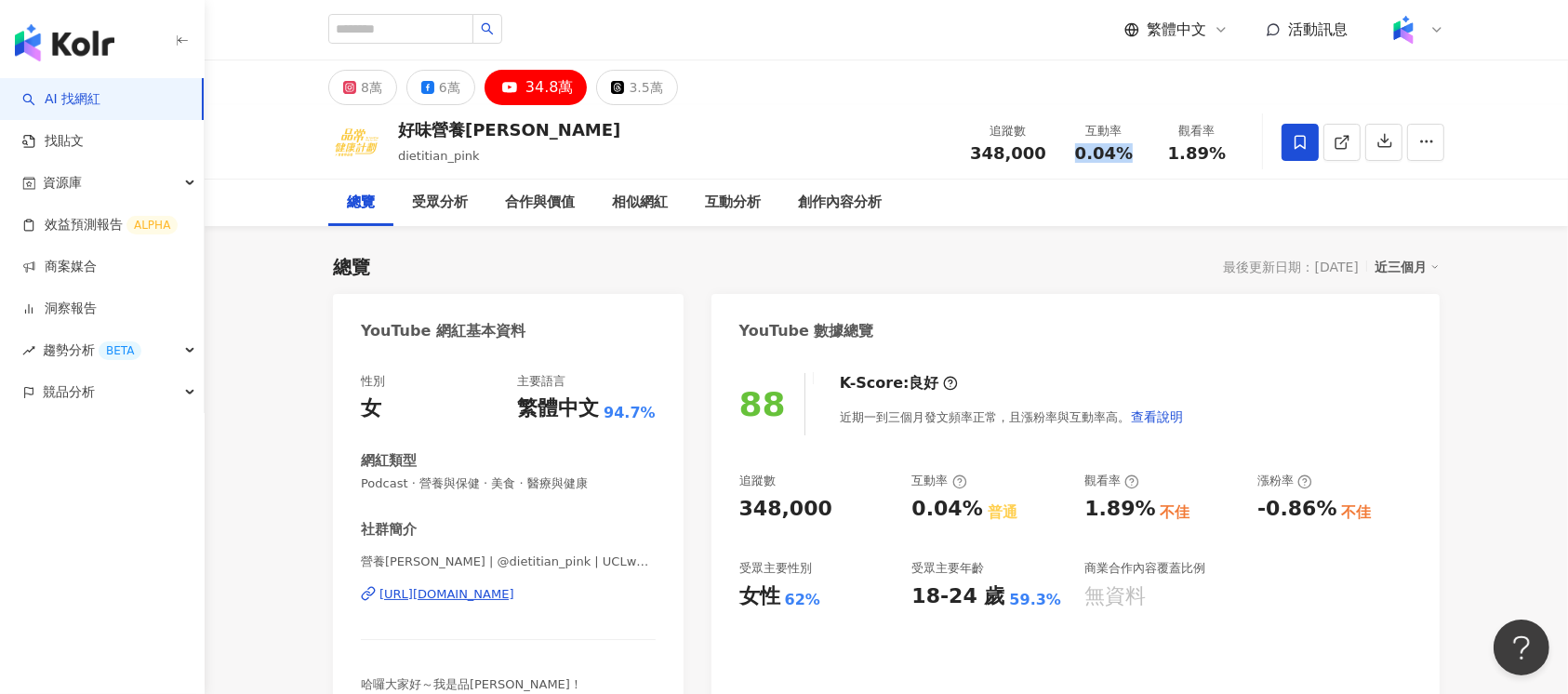
copy span "0.04%"
drag, startPoint x: 1164, startPoint y: 149, endPoint x: 1201, endPoint y: 108, distance: 55.2
click at [1222, 152] on div "1.89%" at bounding box center [1197, 153] width 71 height 18
copy span "1.89%"
drag, startPoint x: 1252, startPoint y: 504, endPoint x: 1324, endPoint y: 507, distance: 72.1
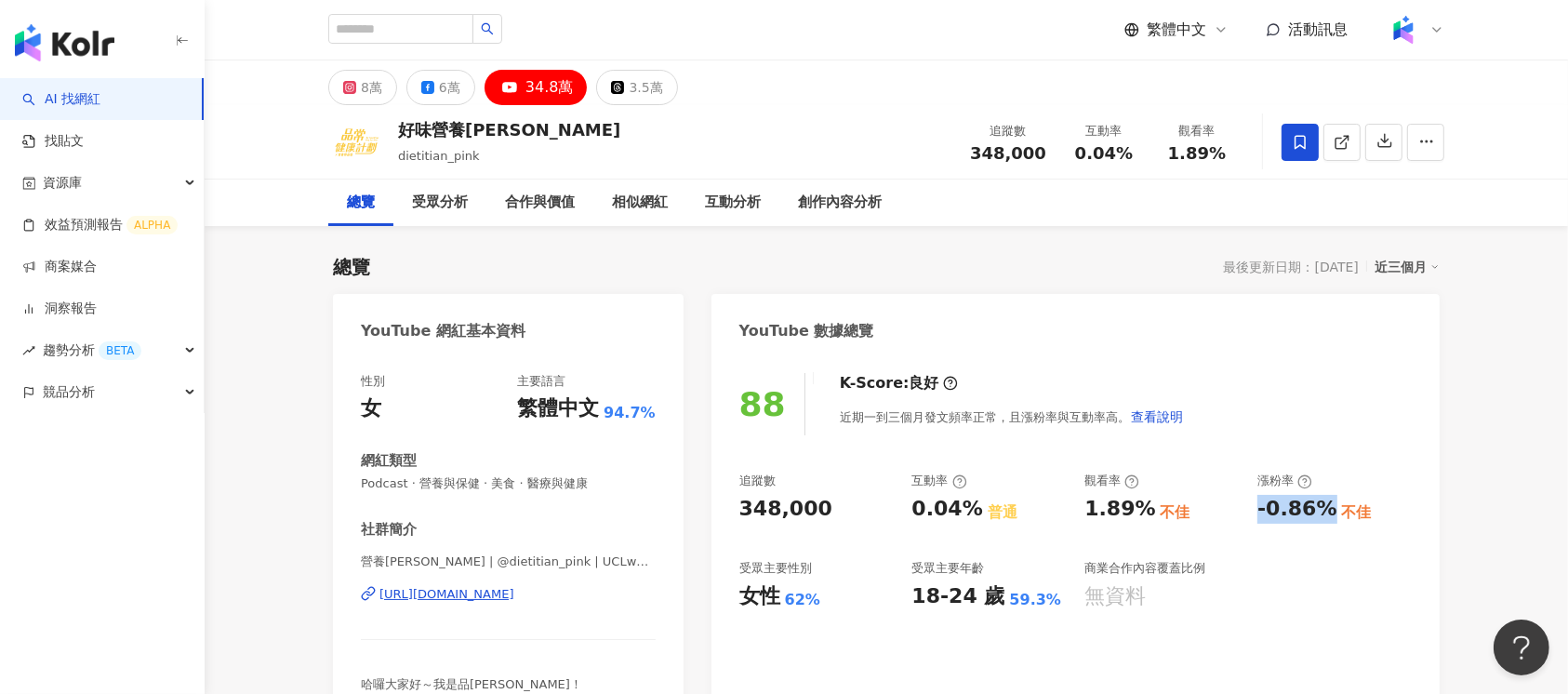
click at [1324, 507] on div "追蹤數 348,000 互動率 0.04% 普通 觀看率 1.89% 不佳 漲粉率 -0.86% 不佳 受眾主要性別 女性 62% 受眾主要年齡 18-24 …" at bounding box center [1076, 541] width 673 height 138
copy div "-0.86%"
click at [431, 76] on button "6萬" at bounding box center [440, 87] width 69 height 35
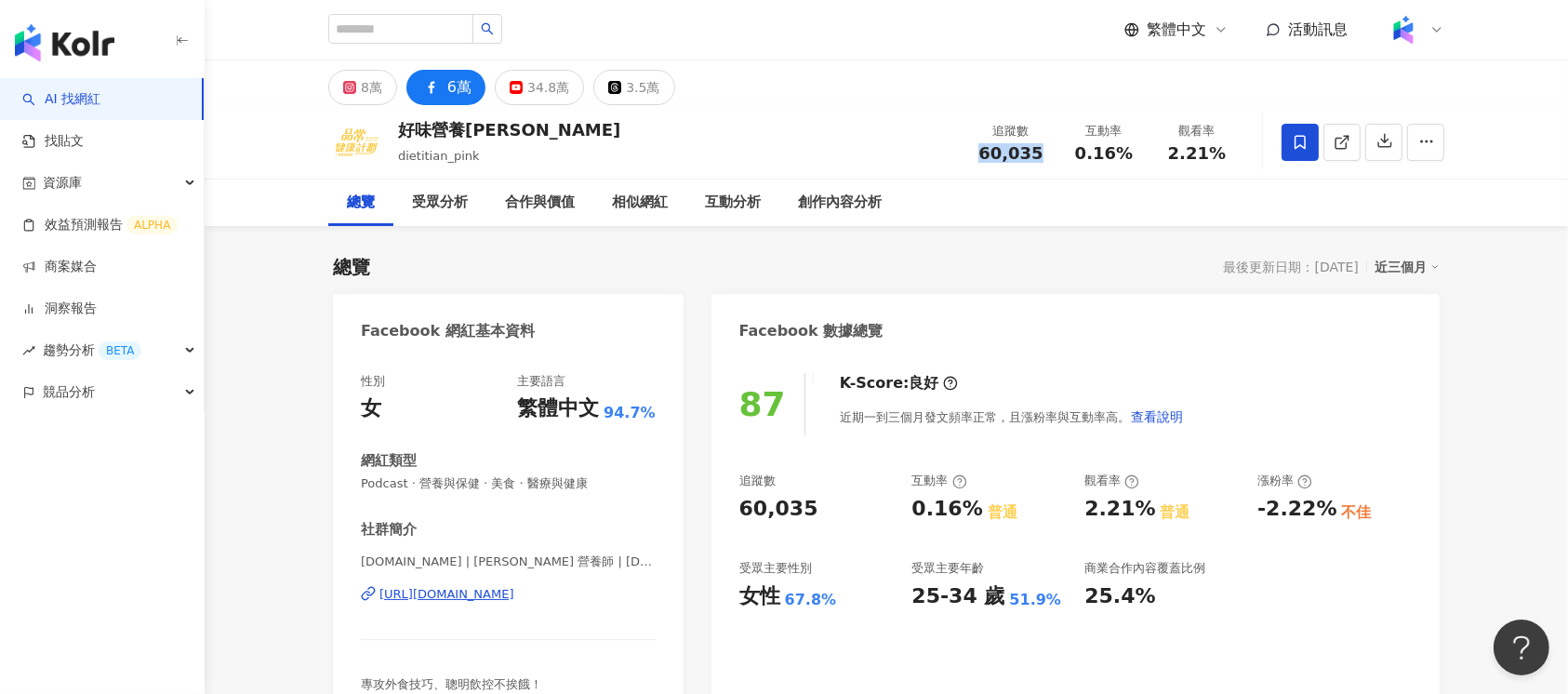
click at [1039, 158] on div "追蹤數 60,035" at bounding box center [1010, 142] width 93 height 40
copy span "60,035"
drag, startPoint x: 1074, startPoint y: 154, endPoint x: 1130, endPoint y: 153, distance: 56.0
click at [1130, 153] on div "0.16%" at bounding box center [1104, 153] width 71 height 18
copy span "0.16%"
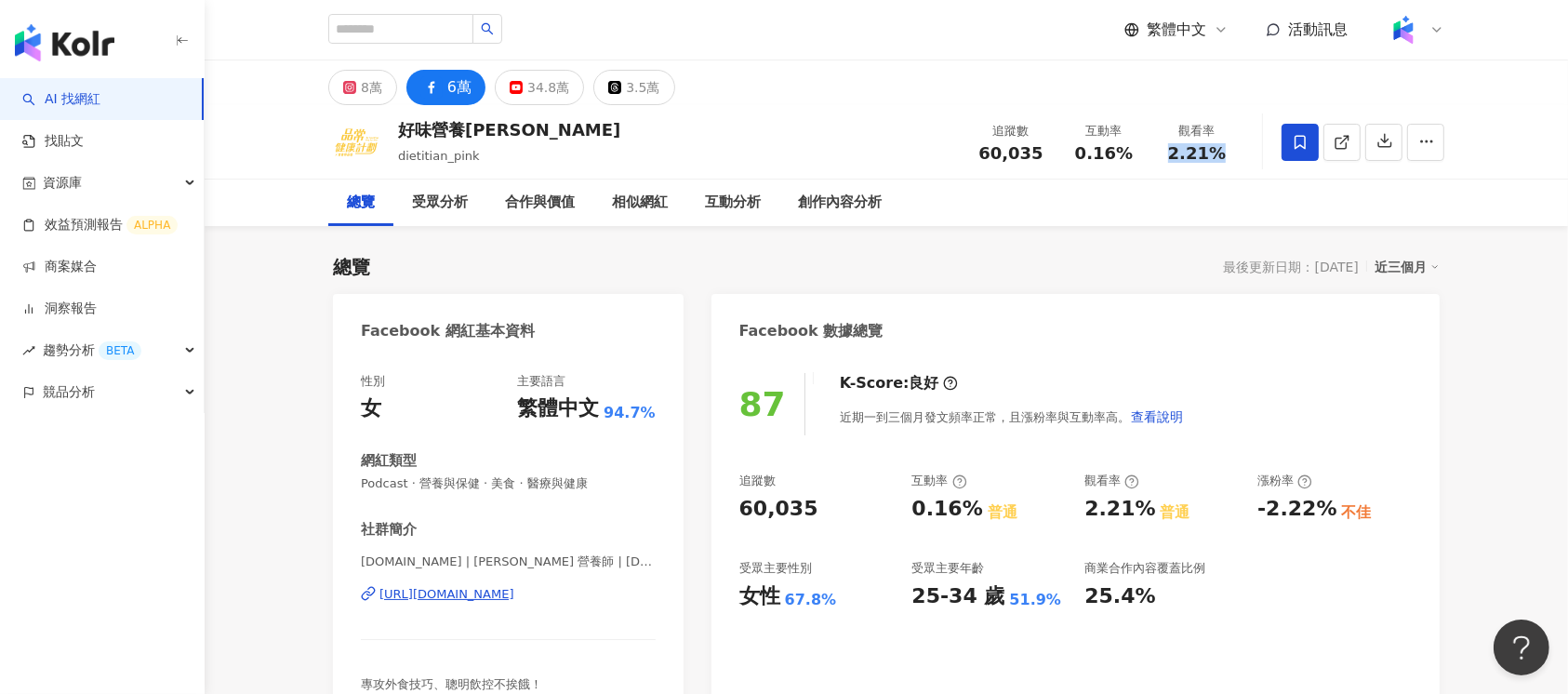
drag, startPoint x: 1175, startPoint y: 153, endPoint x: 1221, endPoint y: 153, distance: 46.0
click at [1221, 153] on span "2.21%" at bounding box center [1196, 153] width 57 height 18
copy span "2.21%"
drag, startPoint x: 1256, startPoint y: 506, endPoint x: 1323, endPoint y: 507, distance: 67.0
click at [1323, 507] on div "追蹤數 60,035 互動率 0.16% 普通 觀看率 2.21% 普通 漲粉率 -2.22% 不佳 受眾主要性別 女性 67.8% 受眾主要年齡 25-34…" at bounding box center [1076, 541] width 673 height 138
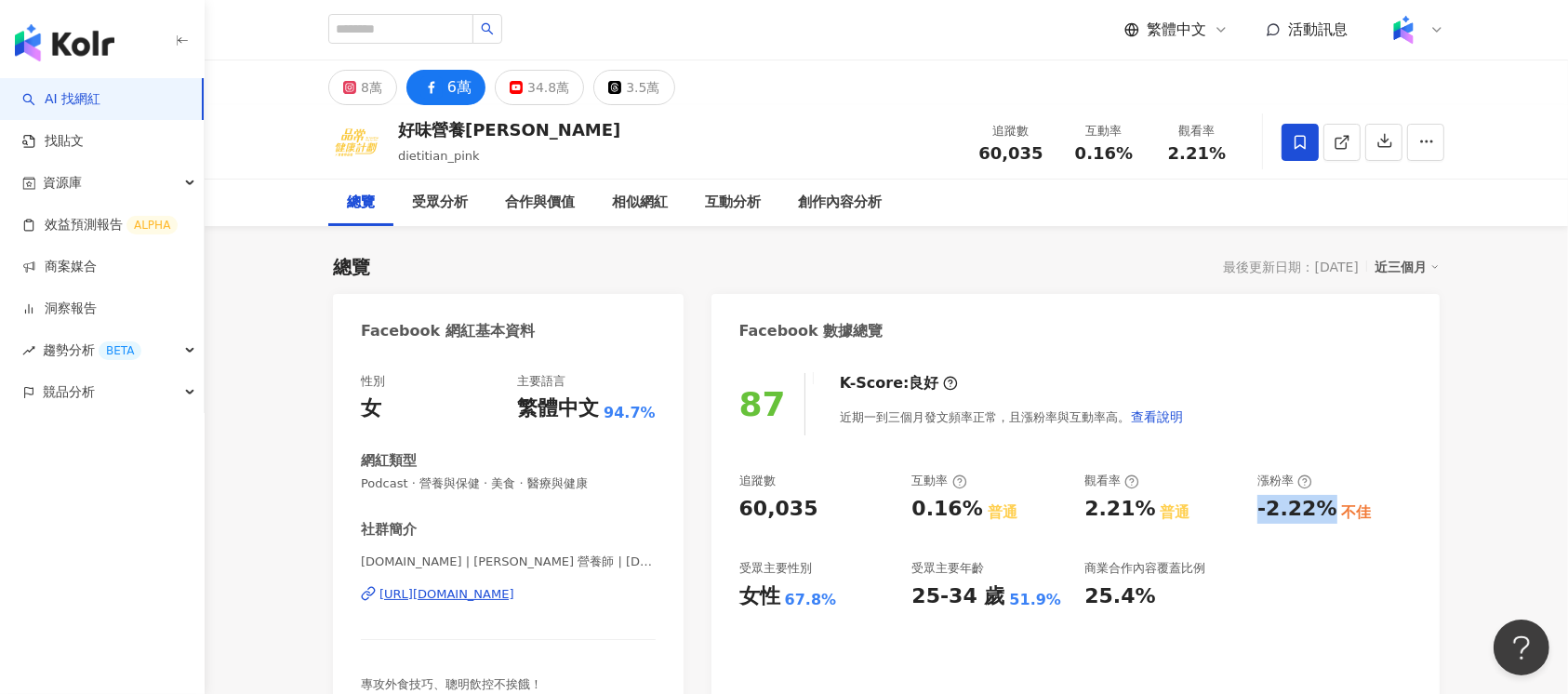
copy div "-2.22%"
click at [372, 84] on div "8萬" at bounding box center [372, 87] width 21 height 26
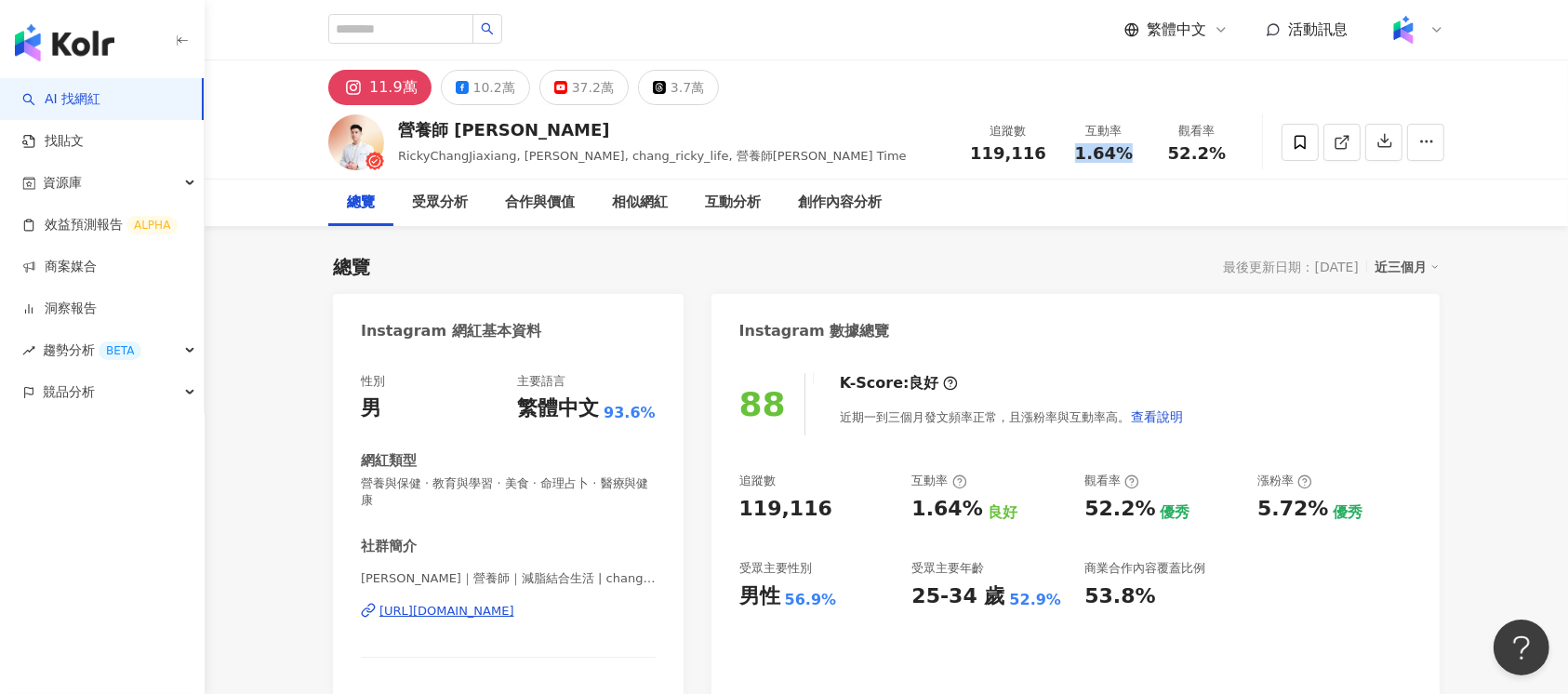
drag, startPoint x: 1073, startPoint y: 156, endPoint x: 1132, endPoint y: 157, distance: 59.0
click at [1132, 157] on div "1.64%" at bounding box center [1104, 153] width 71 height 18
copy span "1.64%"
drag, startPoint x: 1171, startPoint y: 154, endPoint x: 1247, endPoint y: 155, distance: 76.0
click at [1247, 155] on div "營養師 [PERSON_NAME], [PERSON_NAME], chang_ricky_life, 營養師[PERSON_NAME] Time 追蹤數 1…" at bounding box center [887, 141] width 1191 height 74
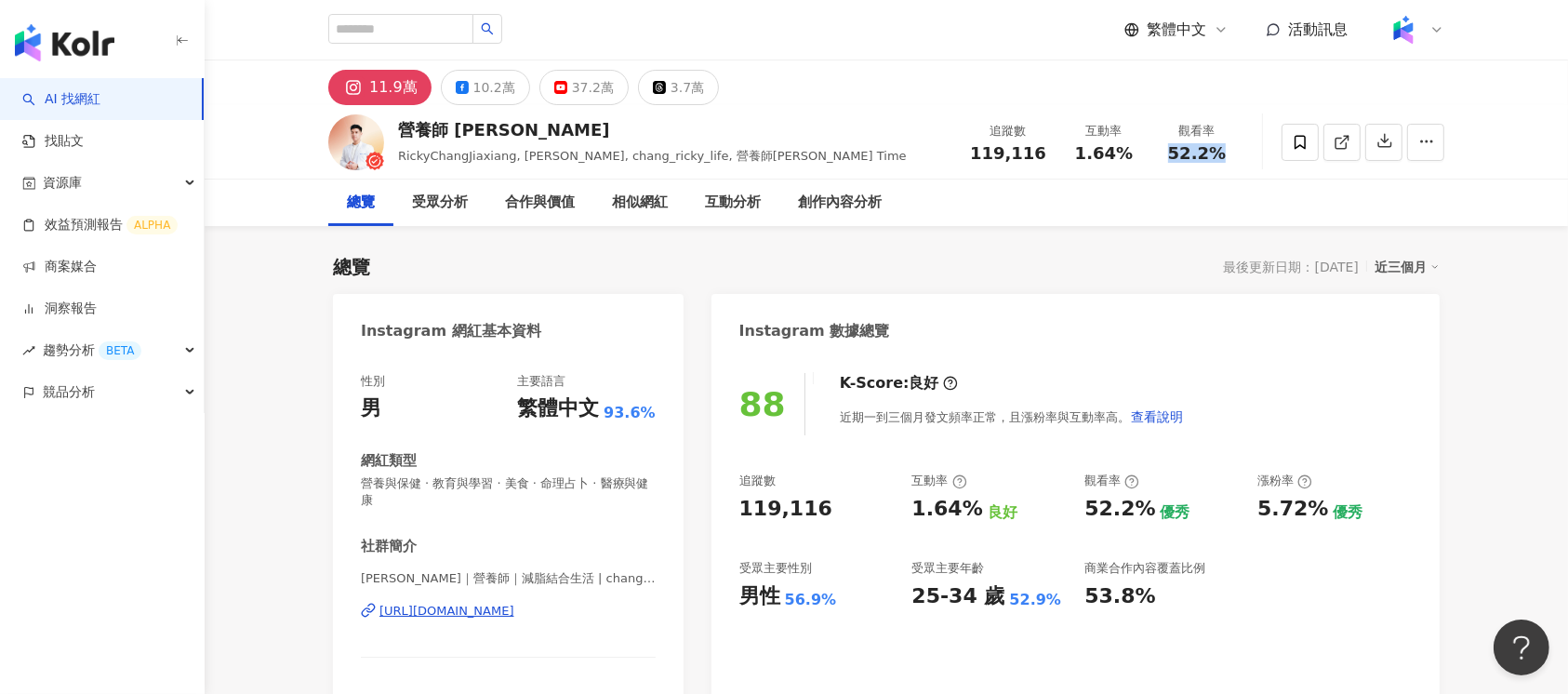
copy span "52.2%"
drag, startPoint x: 1255, startPoint y: 518, endPoint x: 1326, endPoint y: 517, distance: 71.0
click at [1326, 517] on div "追蹤數 119,116 互動率 1.64% 良好 觀看率 52.2% 優秀 漲粉率 5.72% 優秀 受眾主要性別 男性 56.9% 受眾主要年齡 25-34…" at bounding box center [1076, 541] width 673 height 138
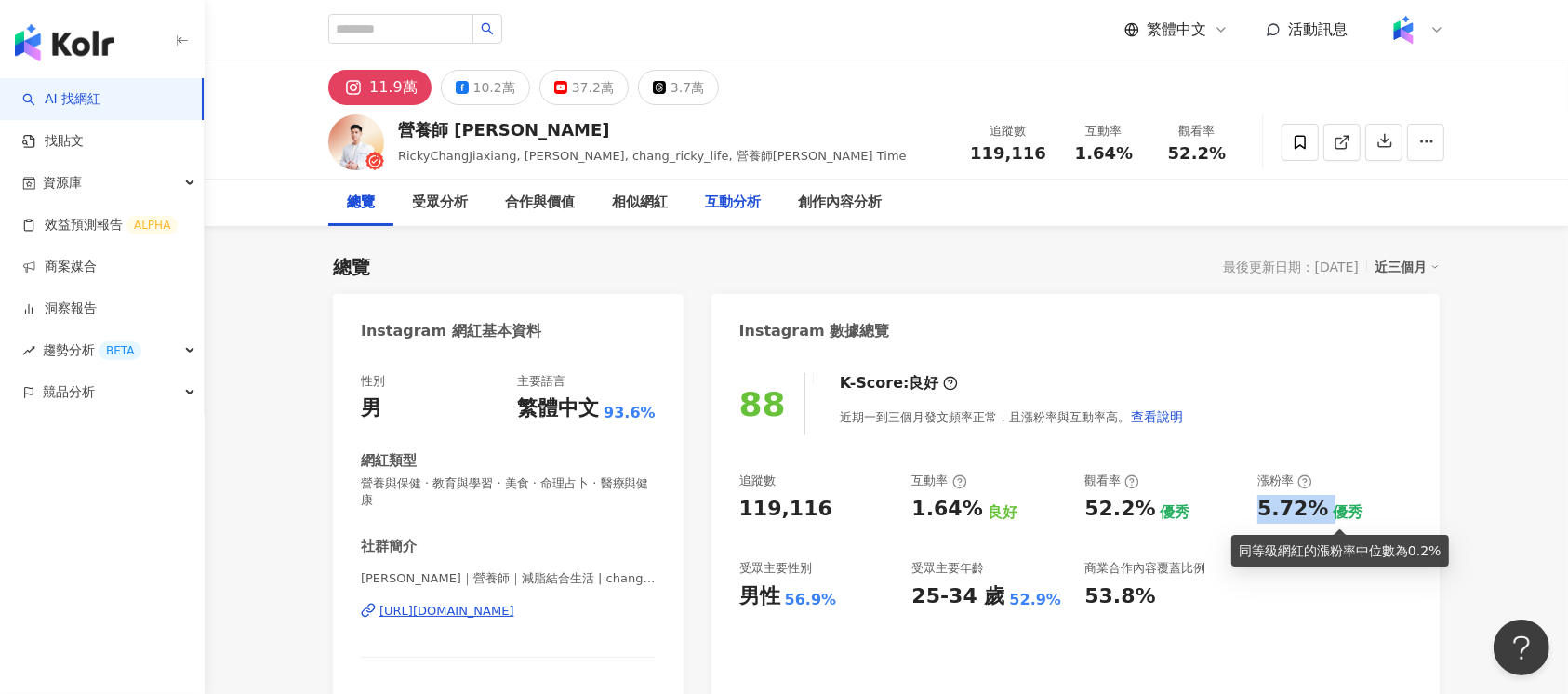
copy div "5.72%"
click at [559, 90] on icon at bounding box center [561, 88] width 13 height 13
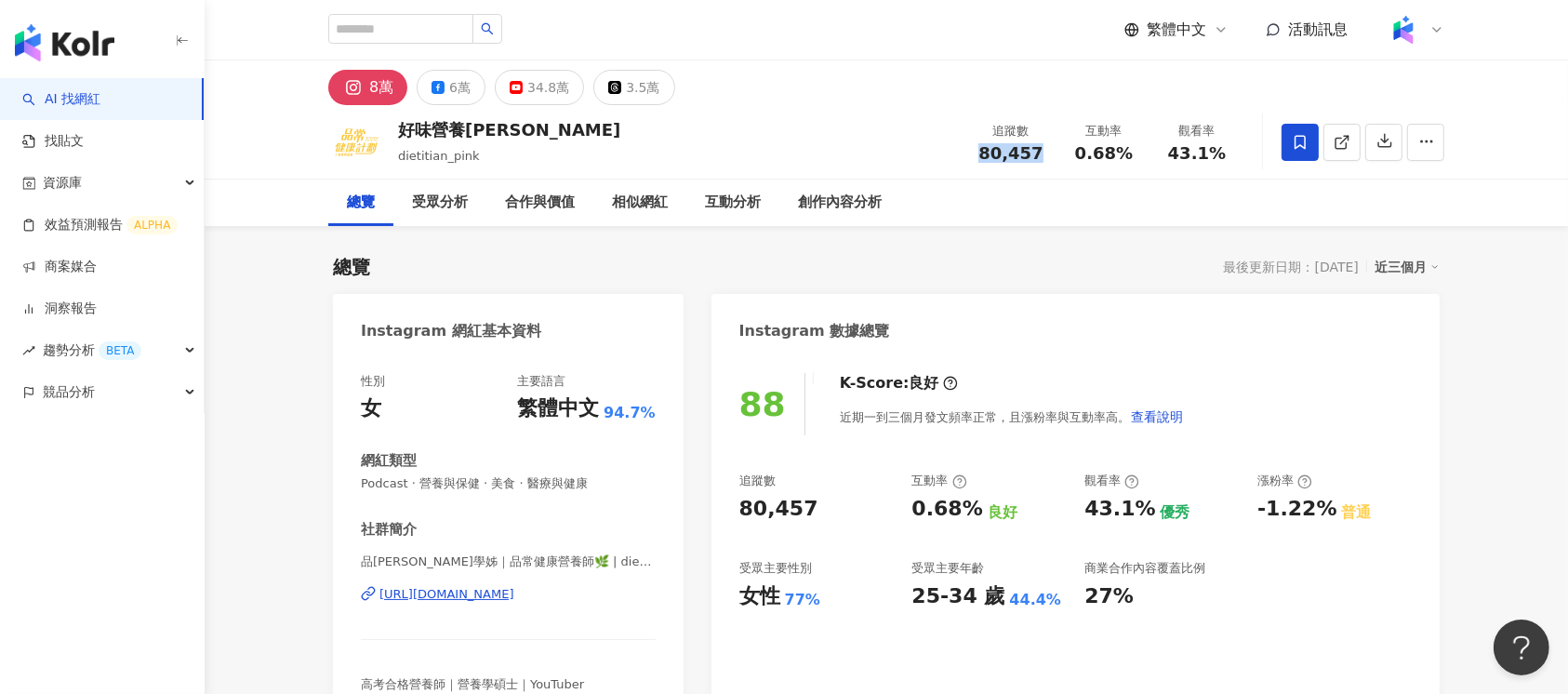
drag, startPoint x: 982, startPoint y: 156, endPoint x: 1046, endPoint y: 155, distance: 64.0
click at [1046, 155] on div "追蹤數 80,457" at bounding box center [1010, 142] width 93 height 40
copy span "80,457"
drag, startPoint x: 1076, startPoint y: 153, endPoint x: 1132, endPoint y: 158, distance: 56.2
click at [1132, 158] on div "0.68%" at bounding box center [1104, 153] width 71 height 18
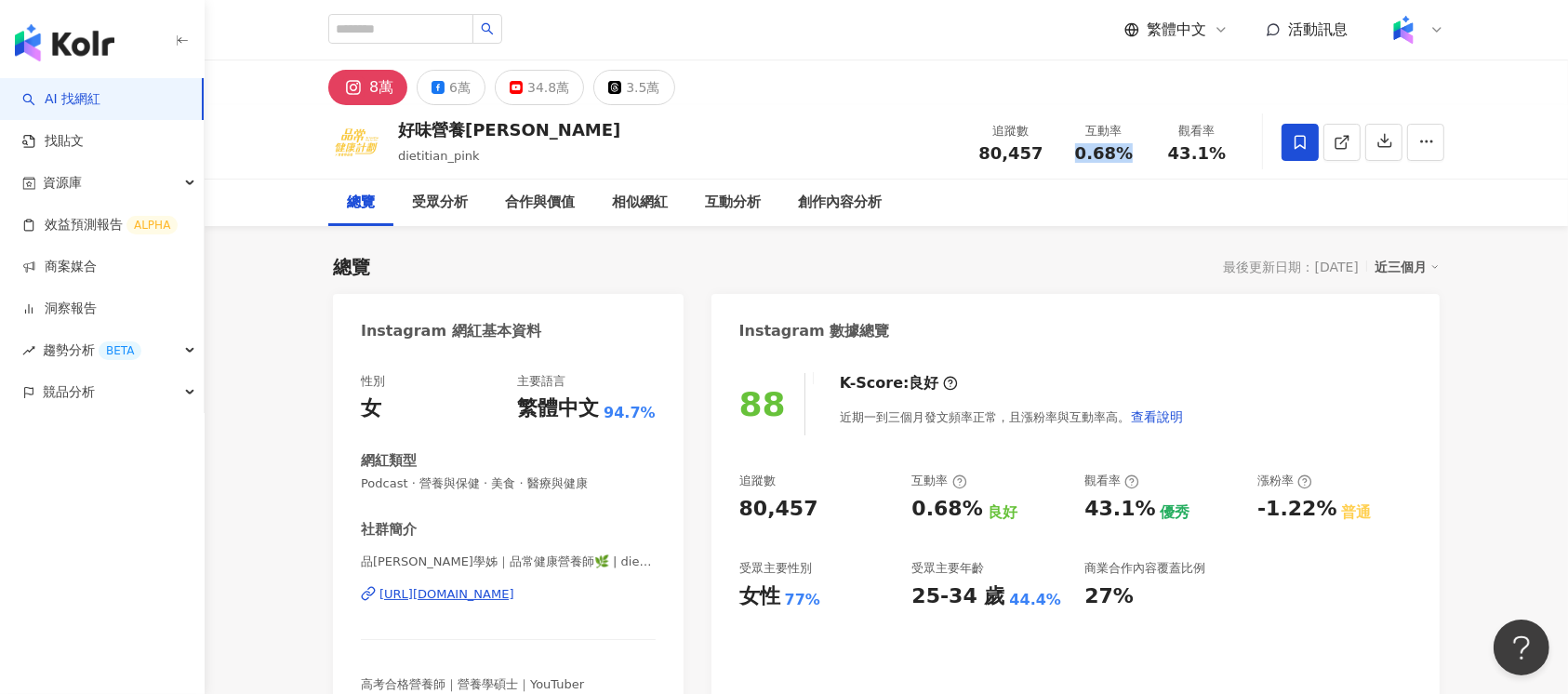
copy span "0.68%"
drag, startPoint x: 1176, startPoint y: 152, endPoint x: 1221, endPoint y: 152, distance: 45.0
click at [1221, 152] on div "43.1%" at bounding box center [1197, 153] width 71 height 18
copy span "43.1%"
drag, startPoint x: 1252, startPoint y: 510, endPoint x: 1320, endPoint y: 511, distance: 68.0
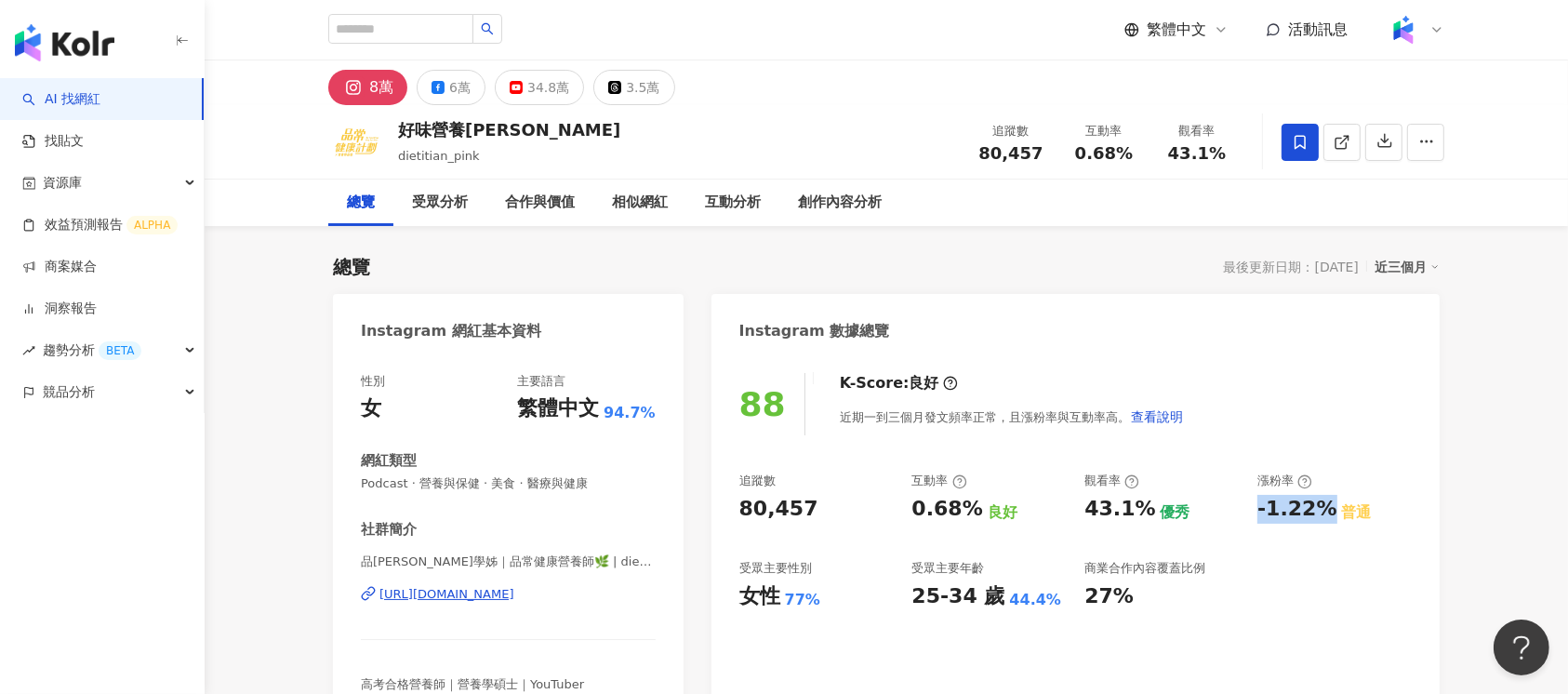
click at [1320, 511] on div "追蹤數 80,457 互動率 0.68% 良好 觀看率 43.1% 優秀 漲粉率 -1.22% 普通 受眾主要性別 女性 77% 受眾主要年齡 25-34 歲…" at bounding box center [1076, 541] width 673 height 138
copy div "-1.22%"
